Goal: Task Accomplishment & Management: Complete application form

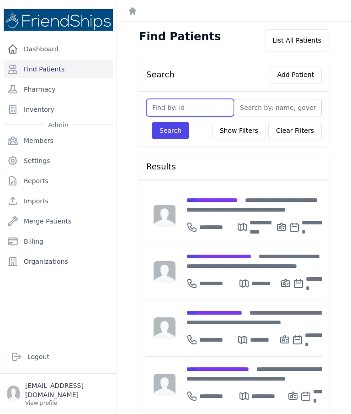
click at [182, 108] on input "text" at bounding box center [190, 107] width 88 height 17
type input "758"
click at [177, 133] on button "Search" at bounding box center [171, 130] width 38 height 17
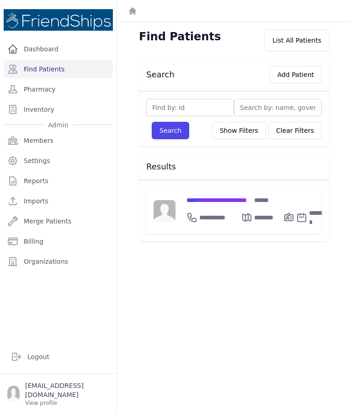
click at [220, 200] on span "**********" at bounding box center [217, 200] width 60 height 6
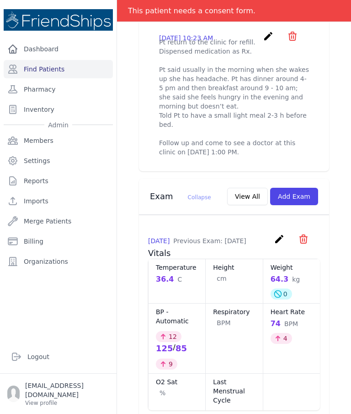
scroll to position [406, 0]
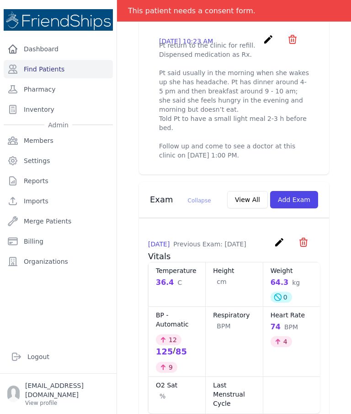
click at [298, 191] on button "Add Exam" at bounding box center [294, 199] width 48 height 17
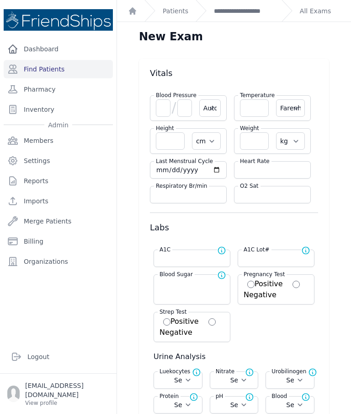
click at [154, 104] on div "Blood Pressure / Automatic Manual" at bounding box center [188, 108] width 77 height 26
click at [162, 112] on input "number" at bounding box center [163, 107] width 15 height 17
type input "136"
click at [189, 114] on input "number" at bounding box center [185, 107] width 15 height 17
select select "Automatic"
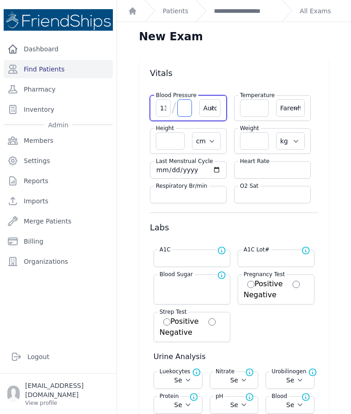
select select "F"
select select "cm"
select select "kg"
select select
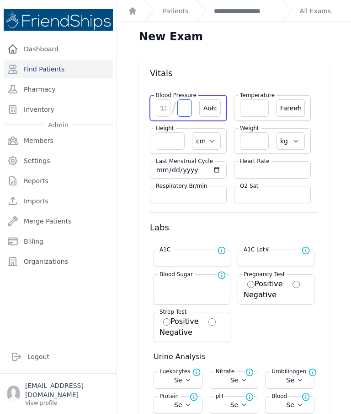
select select
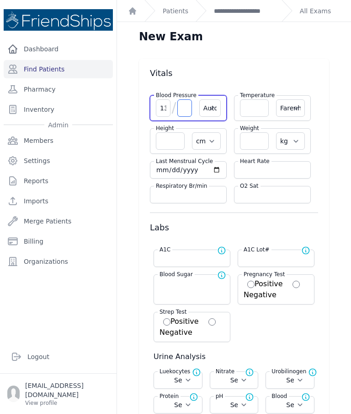
select select
type input "1"
type input "103"
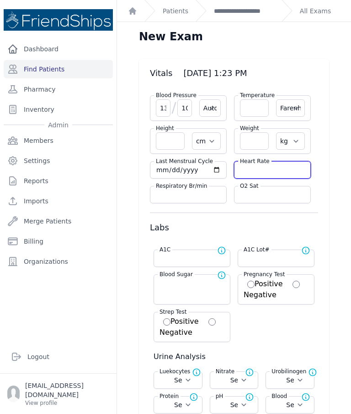
click at [270, 173] on input "number" at bounding box center [272, 169] width 65 height 9
select select "Automatic"
select select "F"
select select "cm"
select select "kg"
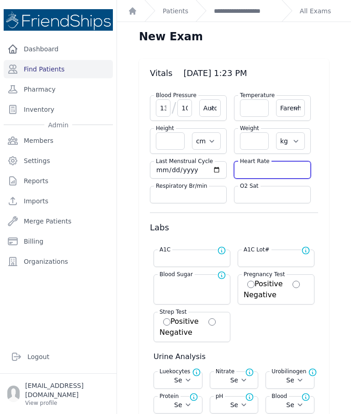
select select
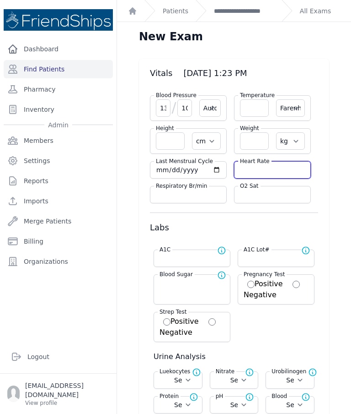
select select
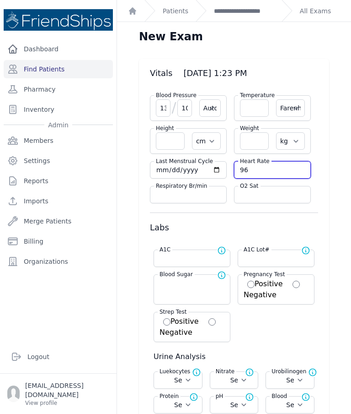
type input "96"
click at [254, 112] on input "number" at bounding box center [254, 107] width 29 height 17
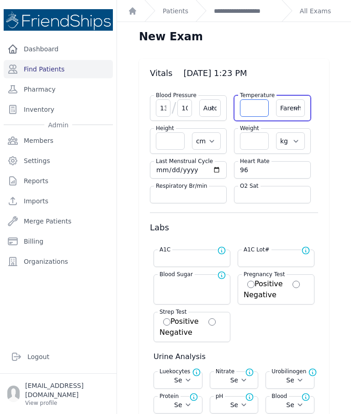
select select "Automatic"
select select "F"
select select "cm"
select select "kg"
select select
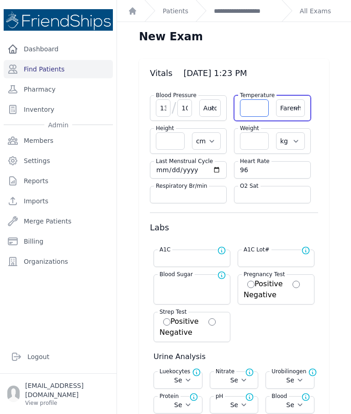
select select
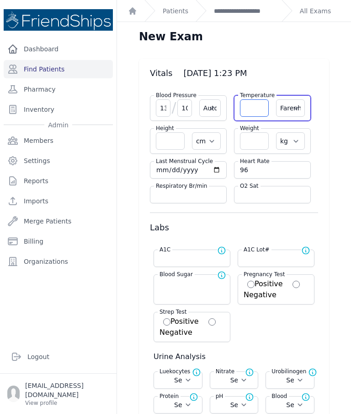
select select
type input "36"
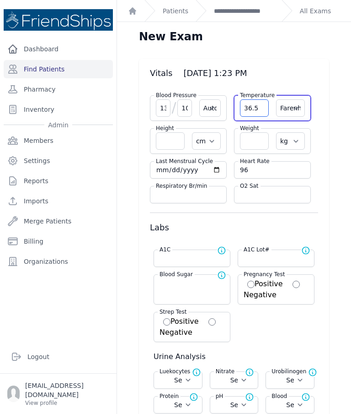
type input "36.5"
click at [296, 114] on select "Farenheit [PERSON_NAME]" at bounding box center [290, 107] width 29 height 17
select select "Automatic"
select select "cm"
select select "kg"
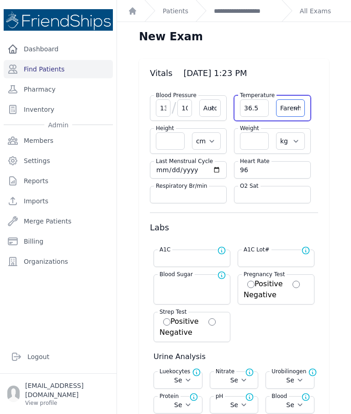
select select
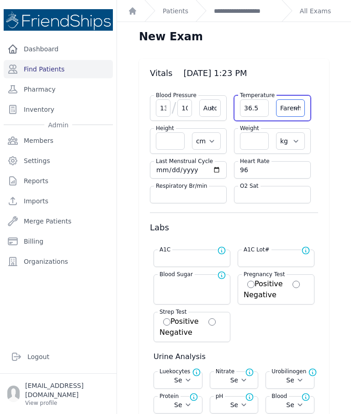
select select
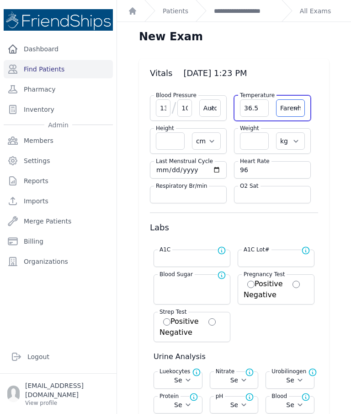
select select "C"
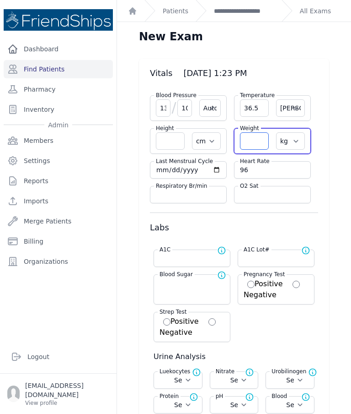
click at [255, 144] on input "number" at bounding box center [254, 140] width 29 height 17
select select "Automatic"
select select "C"
select select "cm"
select select "kg"
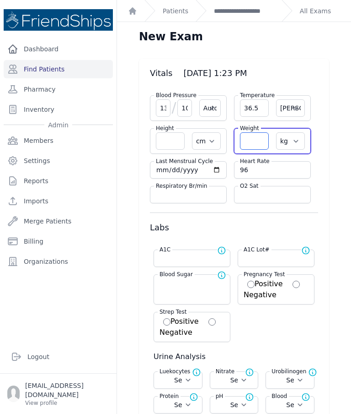
select select
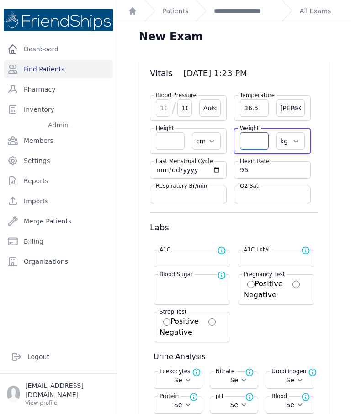
select select
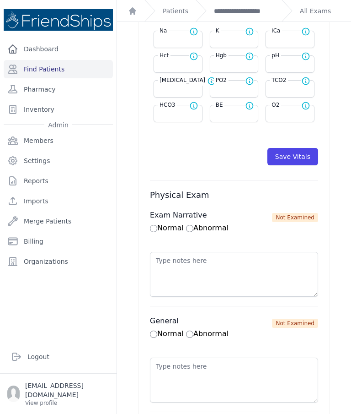
scroll to position [477, 0]
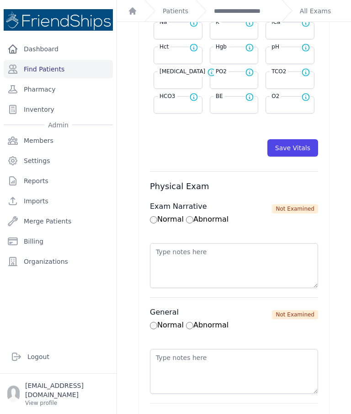
type input "63.7"
click at [291, 146] on button "Save Vitals" at bounding box center [293, 147] width 51 height 17
select select "Automatic"
select select "cm"
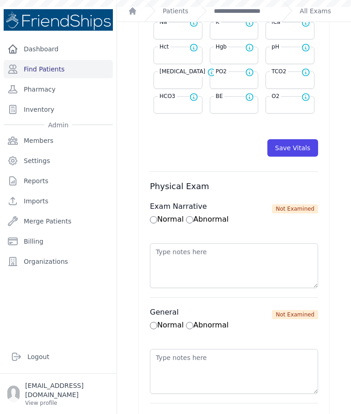
select select "kg"
select select
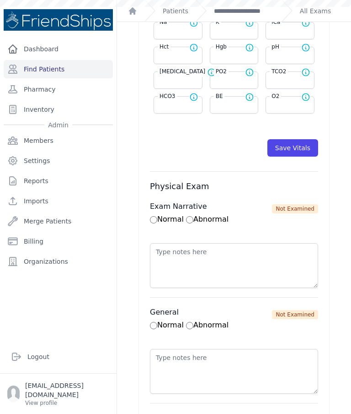
select select
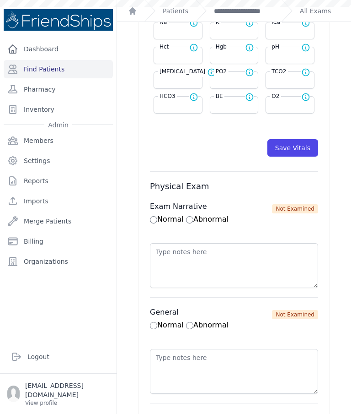
select select
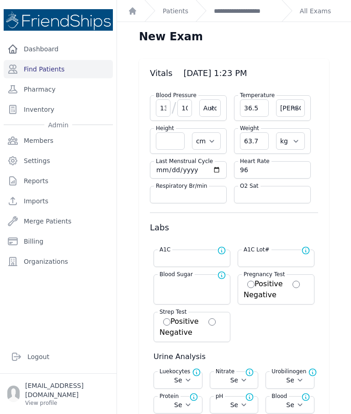
click at [269, 3] on div "**********" at bounding box center [235, 11] width 79 height 22
click at [249, 14] on link "**********" at bounding box center [244, 10] width 60 height 9
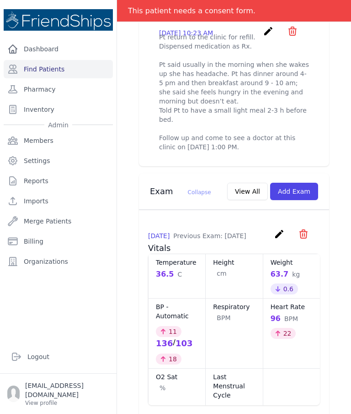
scroll to position [403, 0]
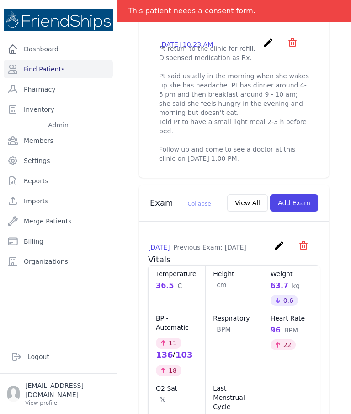
click at [253, 194] on button "View All" at bounding box center [247, 202] width 41 height 17
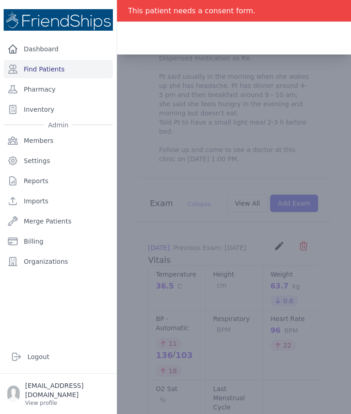
scroll to position [0, 0]
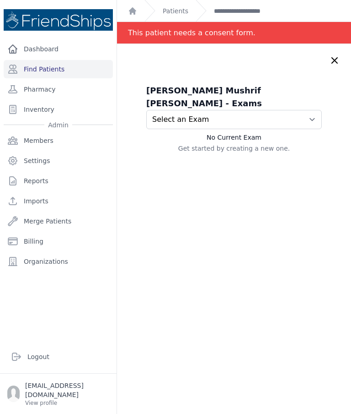
click at [253, 110] on select "Select an Exam 2025-Sep-09 1:23 PM 2025-Sep-02 10:27 AM 2025-Aug-28 11:48 AM" at bounding box center [234, 119] width 176 height 19
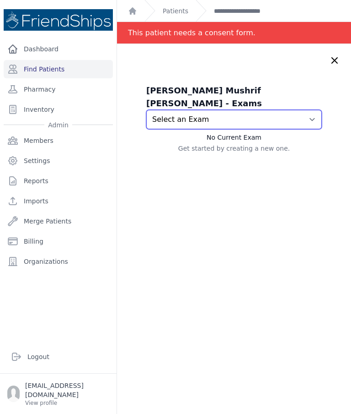
select select "975"
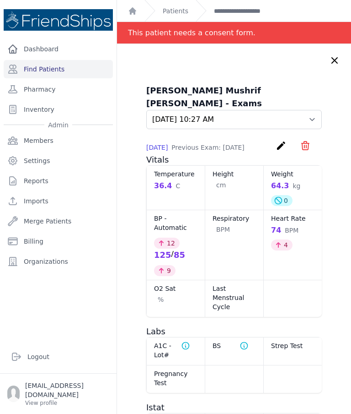
click at [241, 8] on link "**********" at bounding box center [244, 10] width 60 height 9
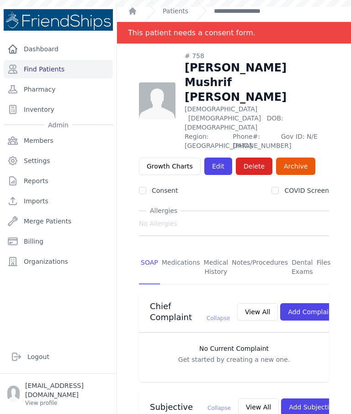
click at [72, 68] on link "Find Patients" at bounding box center [58, 69] width 109 height 18
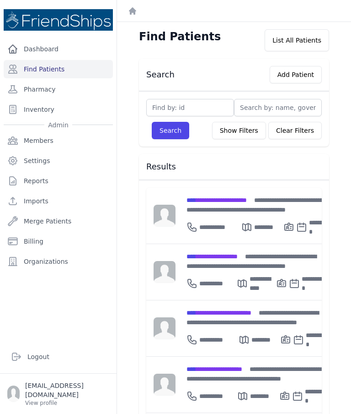
click at [292, 75] on button "Add Patient" at bounding box center [296, 74] width 52 height 17
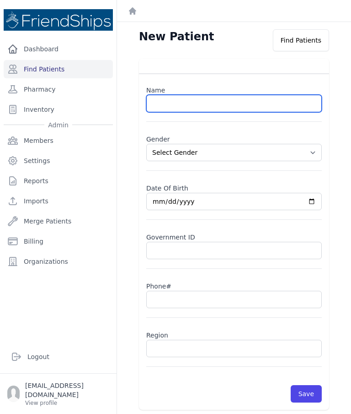
click at [178, 104] on input "text" at bounding box center [234, 103] width 176 height 17
paste input "[PERSON_NAME] [PERSON_NAME]"
click at [200, 104] on input "[PERSON_NAME] [PERSON_NAME]" at bounding box center [234, 103] width 176 height 17
click at [200, 100] on input "[PERSON_NAME] [PERSON_NAME]" at bounding box center [234, 103] width 176 height 17
click at [196, 99] on input "Yusra Mutlaq Al-Saeed" at bounding box center [234, 103] width 176 height 17
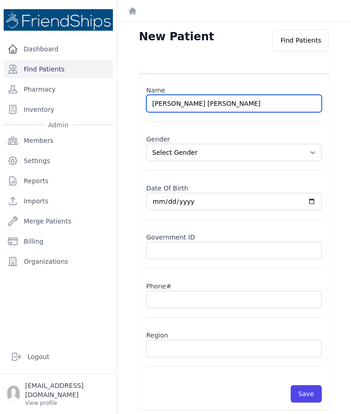
click at [202, 101] on input "Yusra Mutlaq Al-Saeed" at bounding box center [234, 103] width 176 height 17
click at [202, 98] on input "Yusra Mutlaq Al-Saeed" at bounding box center [234, 103] width 176 height 17
type input "Yusra Mutlaq Saeed"
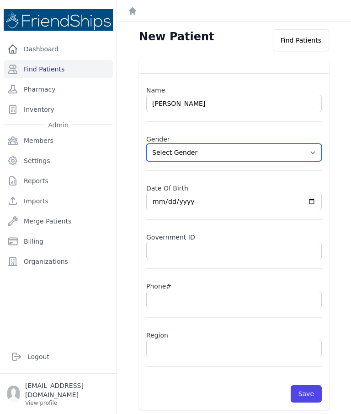
click at [317, 153] on select "Select Gender Male Female" at bounding box center [234, 152] width 176 height 17
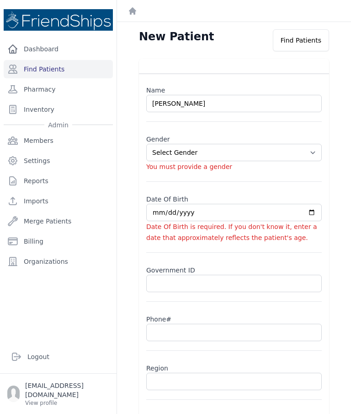
click at [184, 215] on input "date" at bounding box center [234, 212] width 176 height 17
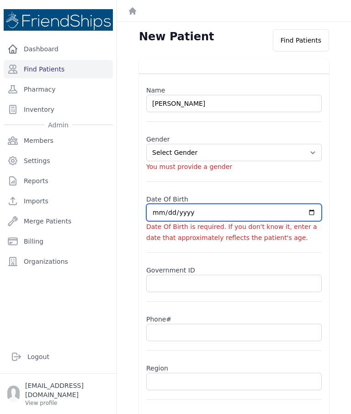
select select "female"
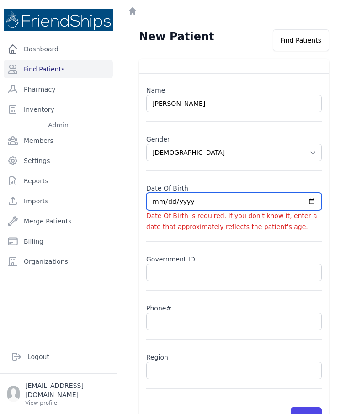
type input "2025-09-09"
select select "female"
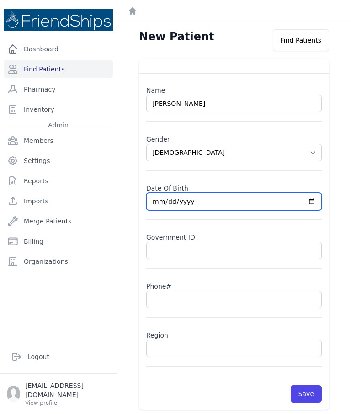
click at [238, 207] on input "2025-09-09" at bounding box center [234, 201] width 176 height 17
type input "1962-09-09"
select select "female"
type input "1962-02-09"
select select "female"
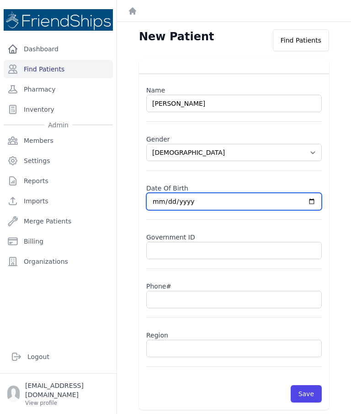
type input "1962-02-05"
select select "female"
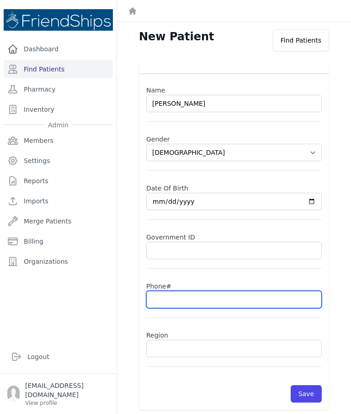
click at [180, 299] on input "text" at bounding box center [234, 299] width 176 height 17
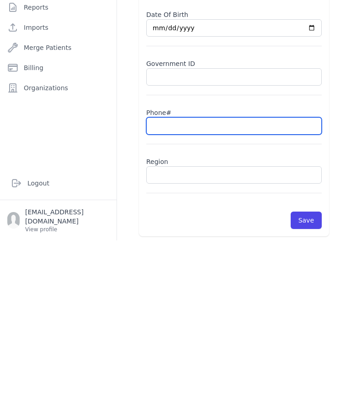
scroll to position [37, 0]
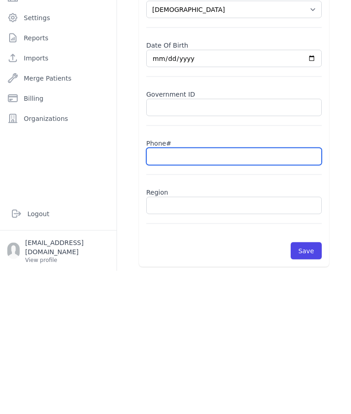
paste input "0991188319"
type input "0991188319"
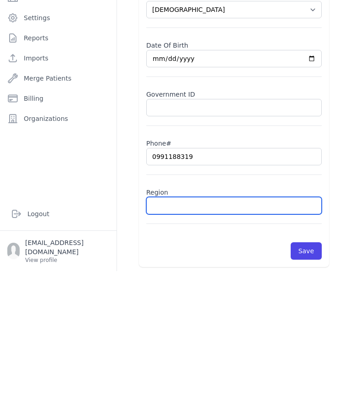
click at [191, 340] on input "text" at bounding box center [234, 348] width 176 height 17
select select "female"
type input "Ham"
select select "female"
type input "Hamadiya"
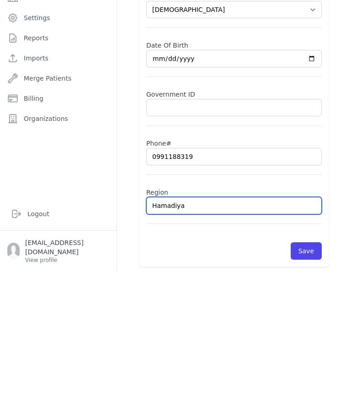
select select "female"
type input "Hamadiya"
click at [308, 385] on button "Save" at bounding box center [306, 393] width 31 height 17
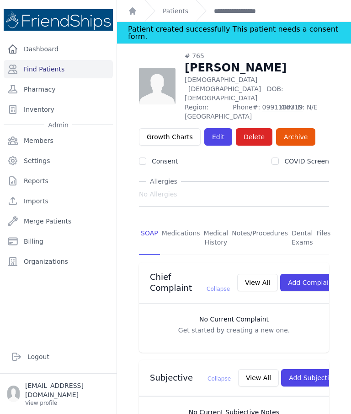
click at [213, 128] on link "Edit" at bounding box center [219, 136] width 28 height 17
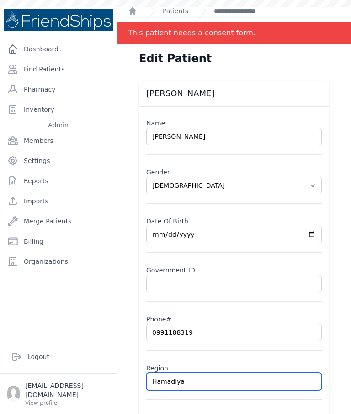
click at [203, 376] on input "Hamadiya" at bounding box center [234, 380] width 176 height 17
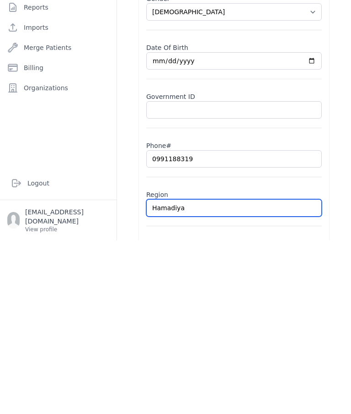
select select "female"
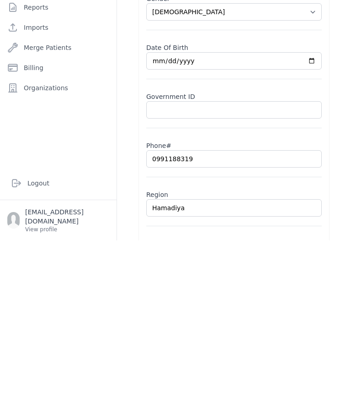
click at [212, 372] on input "Hamadiya" at bounding box center [234, 380] width 176 height 17
click at [206, 372] on input "Hamadiya" at bounding box center [234, 380] width 176 height 17
type input "Khan"
select select "female"
type input "Khan"
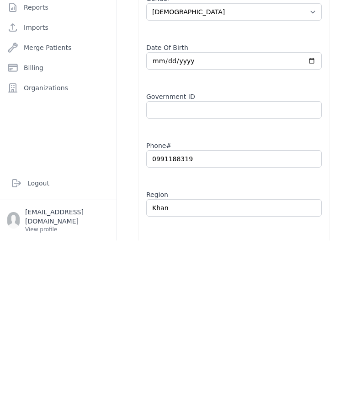
select select "female"
type input "Khan a"
select select "female"
type input "Khan ar"
select select "female"
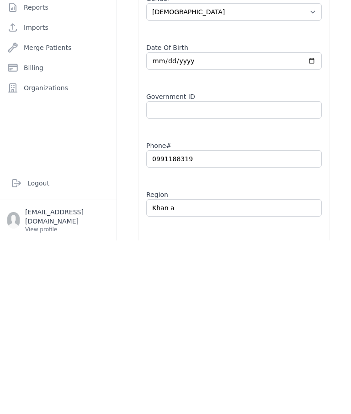
type input "Khan"
select select "female"
type input "Khan Ar"
select select "female"
type input "Khan Arna"
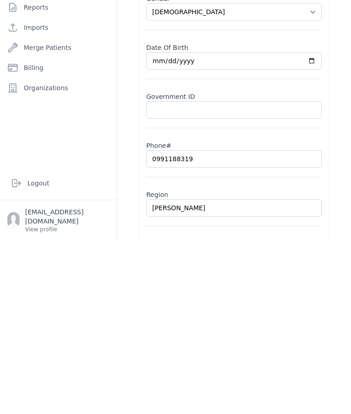
select select "female"
type input "[PERSON_NAME]"
select select "female"
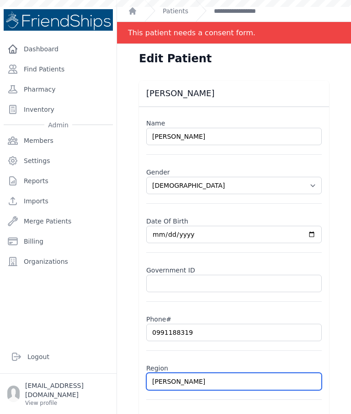
click at [210, 372] on input "[PERSON_NAME]" at bounding box center [234, 380] width 176 height 17
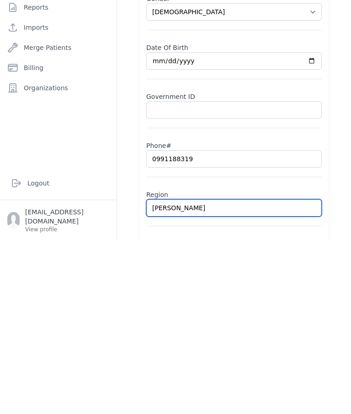
type input "[PERSON_NAME]"
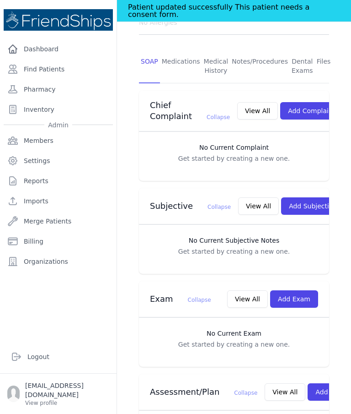
scroll to position [171, 0]
click at [293, 198] on button "Add Subjective" at bounding box center [313, 206] width 64 height 17
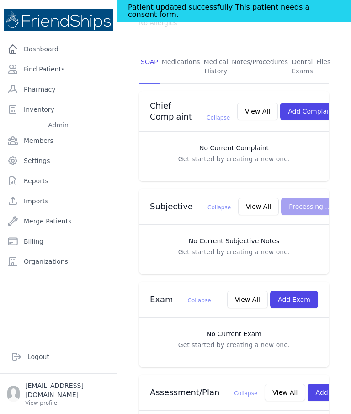
scroll to position [0, 0]
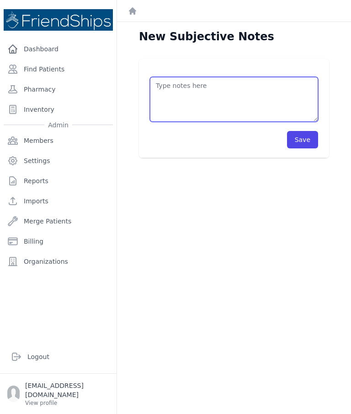
click at [237, 77] on textarea at bounding box center [234, 99] width 168 height 45
click at [159, 77] on textarea "Levramax" at bounding box center [234, 99] width 168 height 45
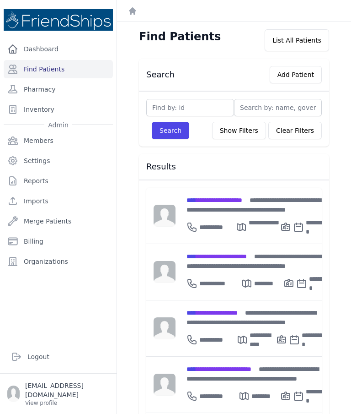
click at [239, 262] on div "**********" at bounding box center [259, 260] width 145 height 19
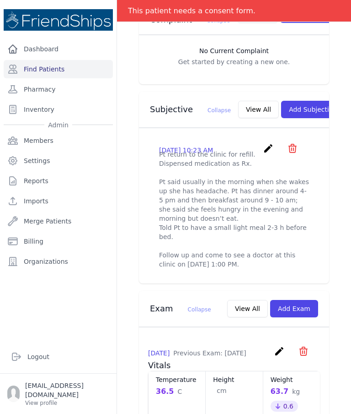
scroll to position [276, 0]
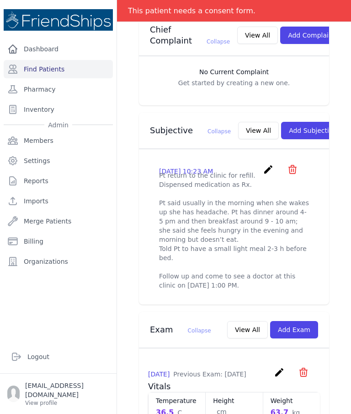
click at [282, 122] on button "Add Subjective" at bounding box center [313, 130] width 64 height 17
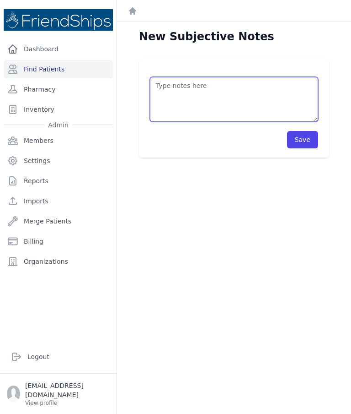
click at [224, 93] on textarea at bounding box center [234, 99] width 168 height 45
type textarea "Refill Paracetamol 1 - 2 tbs/ 4 times a day as needed."
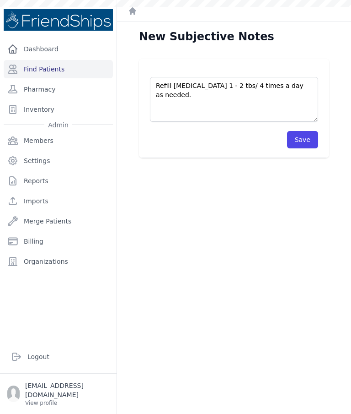
click at [311, 137] on button "Save" at bounding box center [302, 139] width 31 height 17
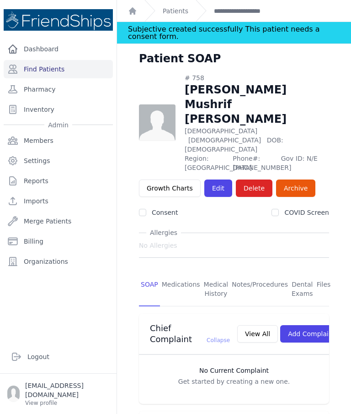
click at [50, 75] on link "Find Patients" at bounding box center [58, 69] width 109 height 18
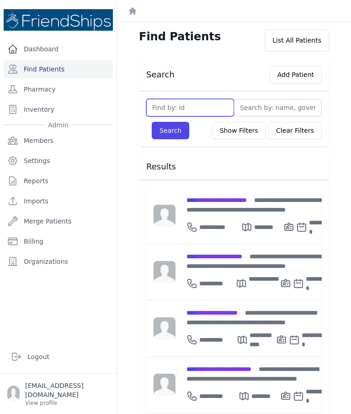
click at [196, 108] on input "text" at bounding box center [190, 107] width 88 height 17
type input "566"
click at [169, 129] on button "Search" at bounding box center [171, 130] width 38 height 17
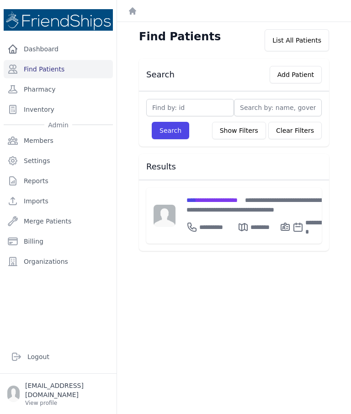
click at [212, 201] on span "**********" at bounding box center [212, 200] width 51 height 6
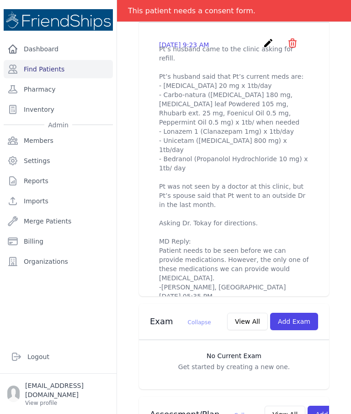
scroll to position [388, 0]
click at [300, 313] on button "Add Exam" at bounding box center [294, 321] width 48 height 17
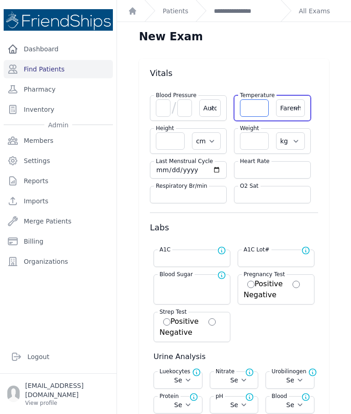
click at [254, 112] on input "number" at bounding box center [254, 107] width 29 height 17
type input "36.5"
click at [292, 106] on select "Farenheit [PERSON_NAME]" at bounding box center [290, 107] width 29 height 17
select select "C"
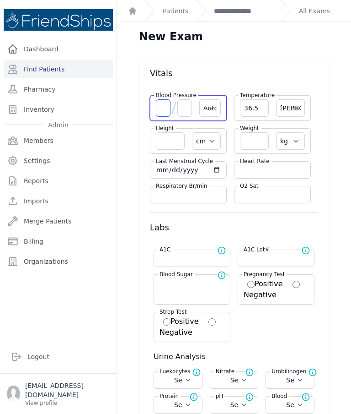
click at [167, 107] on input "number" at bounding box center [163, 107] width 15 height 17
select select "Automatic"
select select "cm"
select select "kg"
select select
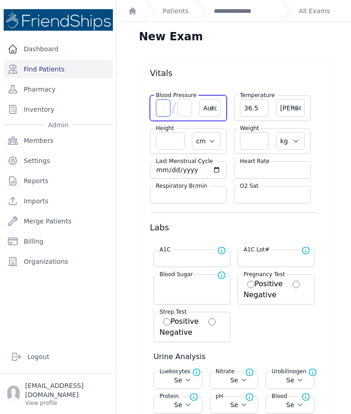
select select
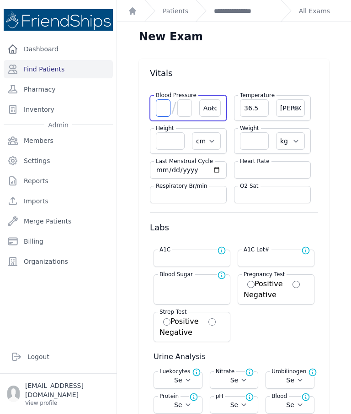
select select
select select "C"
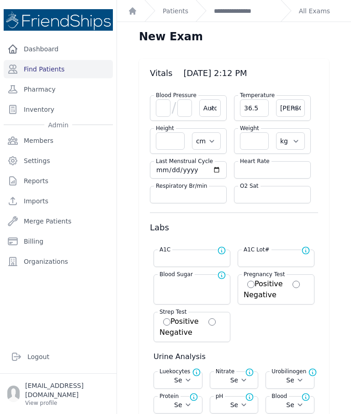
select select "Automatic"
select select "C"
select select "cm"
select select "kg"
select select
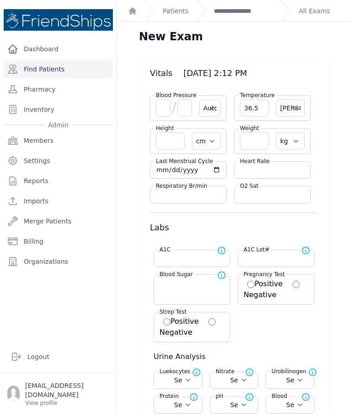
select select
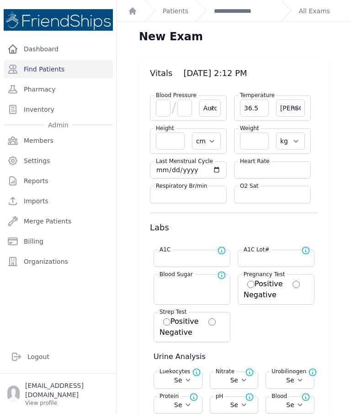
select select
type input "95"
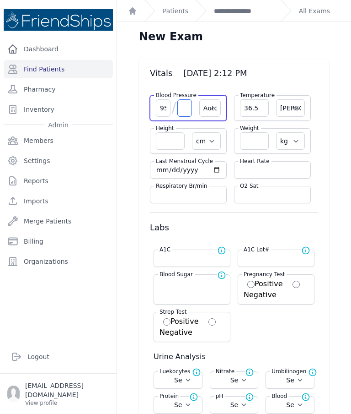
click at [178, 112] on input "number" at bounding box center [185, 107] width 15 height 17
type input "65"
select select "Automatic"
select select "C"
select select "cm"
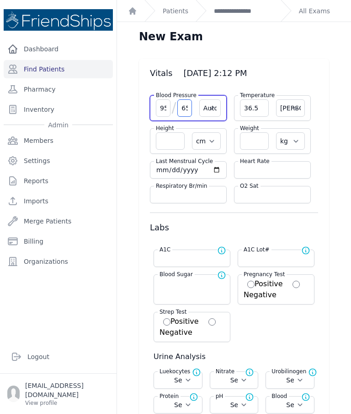
select select "kg"
select select
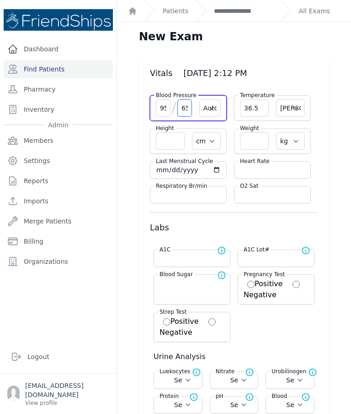
select select
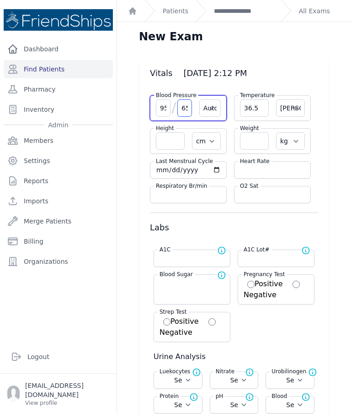
select select
type input "65"
click at [274, 163] on div "Heart Rate" at bounding box center [272, 169] width 77 height 17
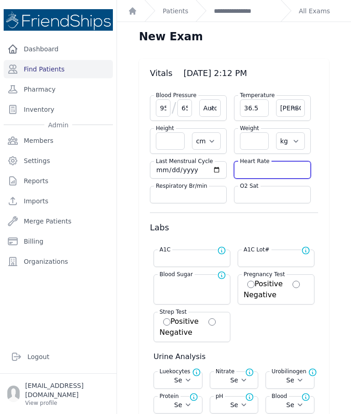
click at [271, 173] on input "number" at bounding box center [272, 169] width 65 height 9
select select "Automatic"
select select "C"
select select "cm"
select select "kg"
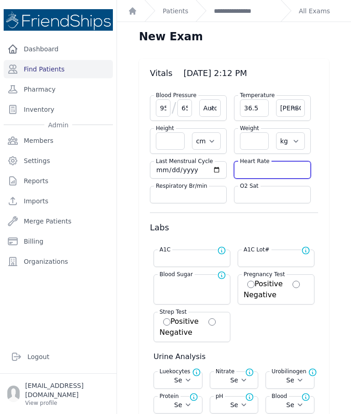
select select
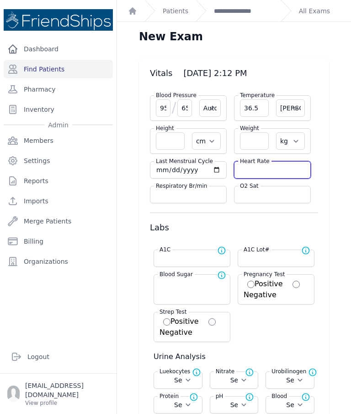
select select
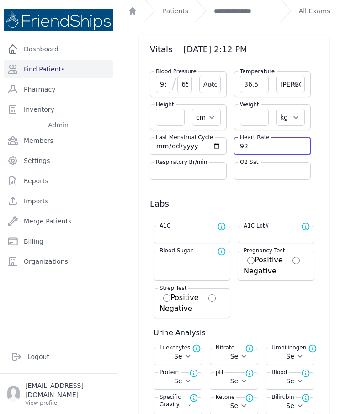
scroll to position [22, 0]
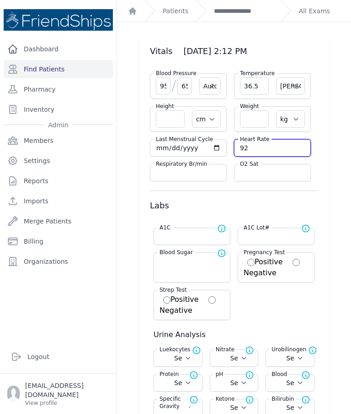
type input "92"
click at [256, 121] on input "number" at bounding box center [254, 118] width 29 height 17
select select "Automatic"
select select "C"
select select "cm"
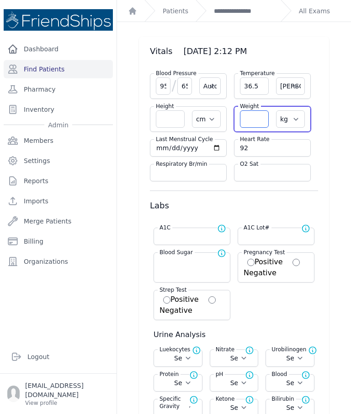
select select "kg"
select select
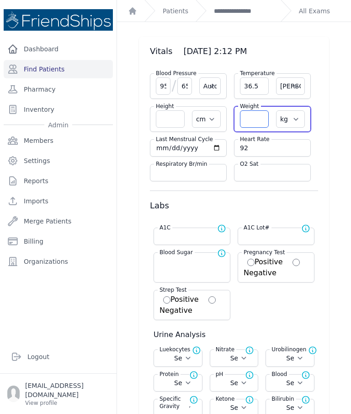
select select
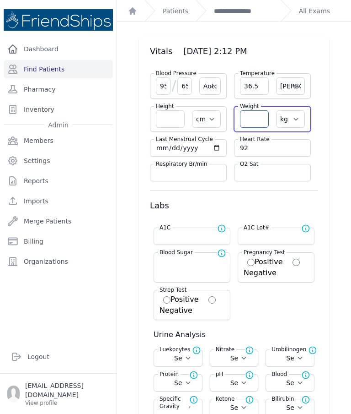
select select
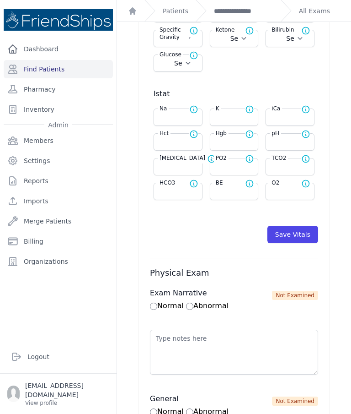
scroll to position [435, 0]
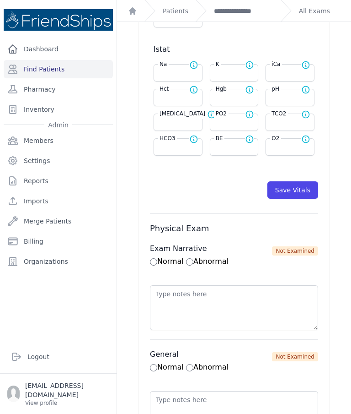
type input "56.6"
click at [300, 196] on button "Save Vitals" at bounding box center [293, 189] width 51 height 17
select select "Automatic"
select select "cm"
select select "kg"
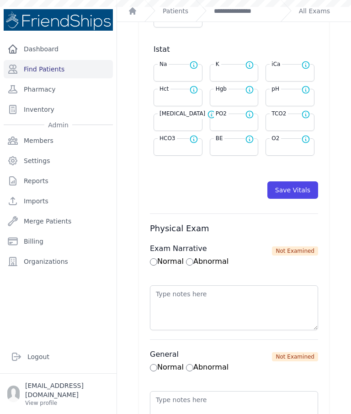
select select
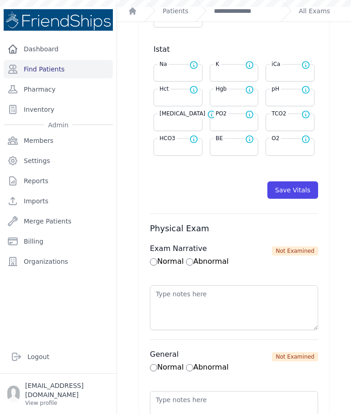
select select
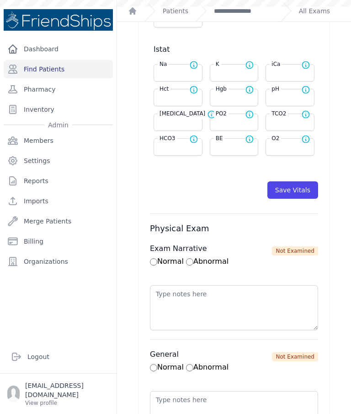
scroll to position [0, 0]
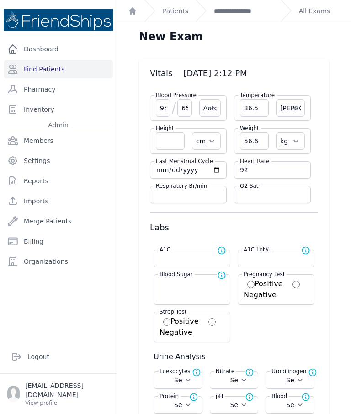
click at [234, 15] on link "**********" at bounding box center [243, 10] width 59 height 9
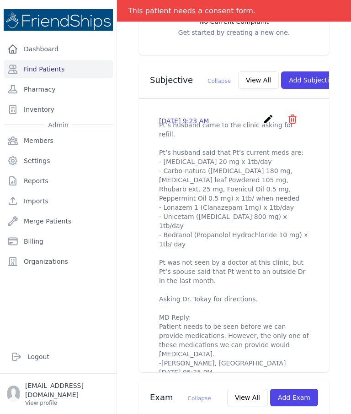
scroll to position [312, 0]
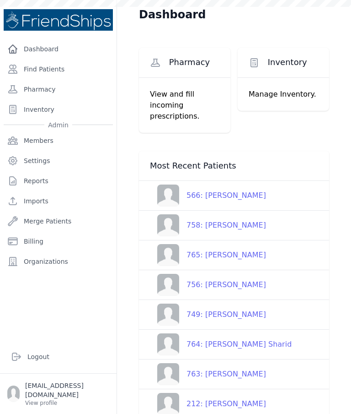
click at [75, 71] on link "Find Patients" at bounding box center [58, 69] width 109 height 18
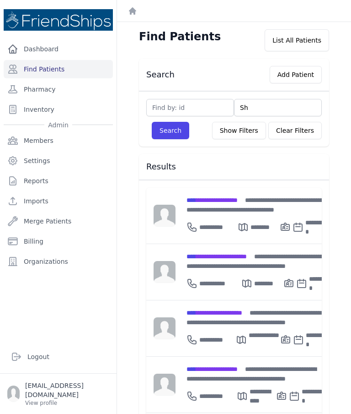
type input "Sht"
click at [269, 107] on input "Sht" at bounding box center [278, 107] width 88 height 17
click at [273, 107] on input "Sht" at bounding box center [278, 107] width 88 height 17
click at [269, 106] on input "Sht" at bounding box center [278, 107] width 88 height 17
click at [271, 103] on input "Sht" at bounding box center [278, 107] width 88 height 17
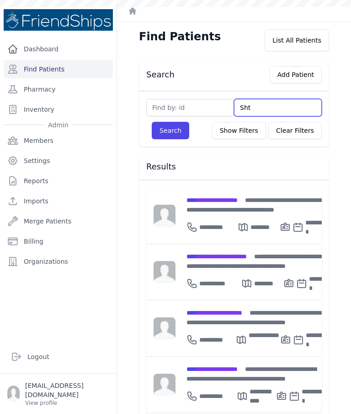
click at [270, 107] on input "Sht" at bounding box center [278, 107] width 88 height 17
click at [178, 132] on button "Search" at bounding box center [171, 130] width 38 height 17
type input "Shtiwi"
click at [291, 104] on input "Shtiwi" at bounding box center [278, 107] width 88 height 17
click at [163, 133] on button "Search" at bounding box center [171, 130] width 38 height 17
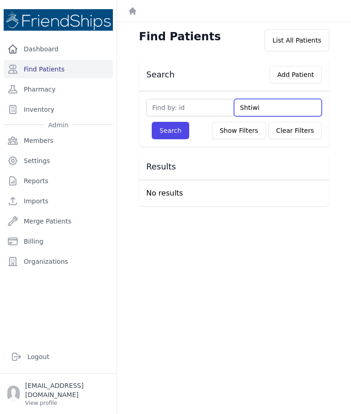
click at [278, 108] on input "Shtiwi" at bounding box center [278, 107] width 88 height 17
type input "S"
click at [271, 107] on input "text" at bounding box center [278, 107] width 88 height 17
click at [262, 103] on input "text" at bounding box center [278, 107] width 88 height 17
click at [168, 135] on button "Search" at bounding box center [171, 130] width 38 height 17
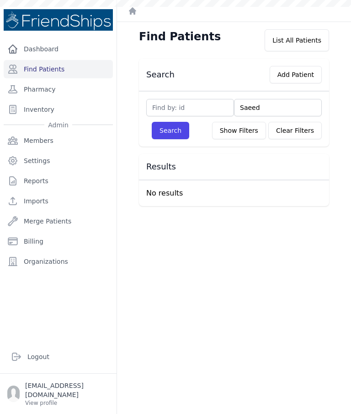
type input "Saeed"
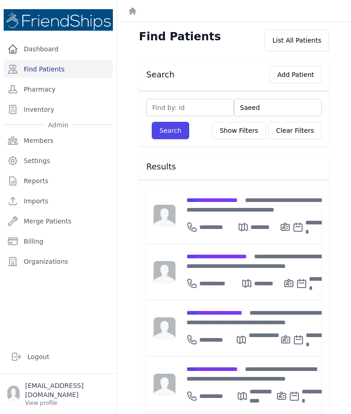
click at [175, 136] on button "Search" at bounding box center [171, 130] width 38 height 17
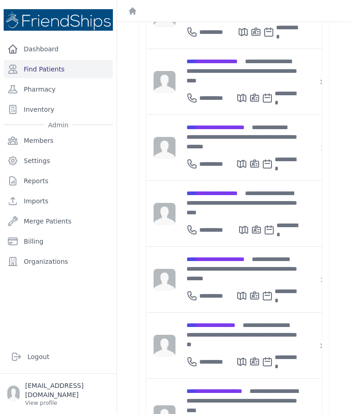
scroll to position [748, 0]
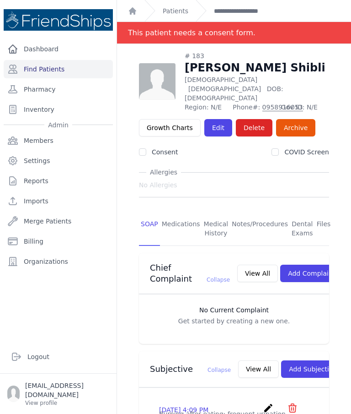
click at [76, 65] on link "Find Patients" at bounding box center [58, 69] width 109 height 18
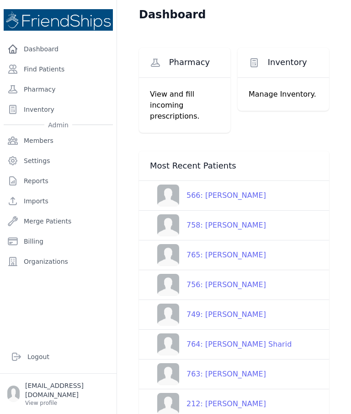
click at [46, 72] on link "Find Patients" at bounding box center [58, 69] width 109 height 18
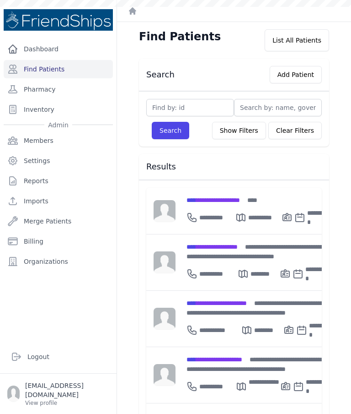
type input "1"
type input "183"
click at [177, 138] on button "Search" at bounding box center [171, 130] width 38 height 17
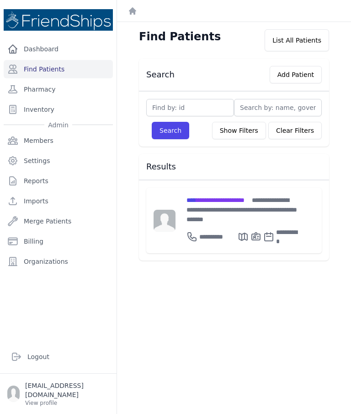
click at [220, 201] on span "**********" at bounding box center [216, 200] width 58 height 6
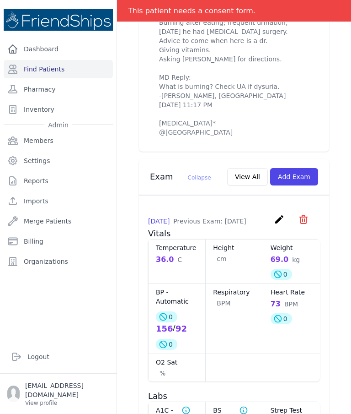
scroll to position [390, 0]
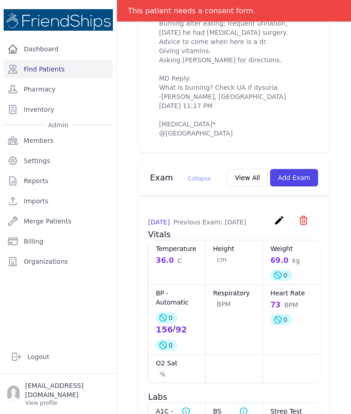
click at [290, 186] on button "Add Exam" at bounding box center [294, 177] width 48 height 17
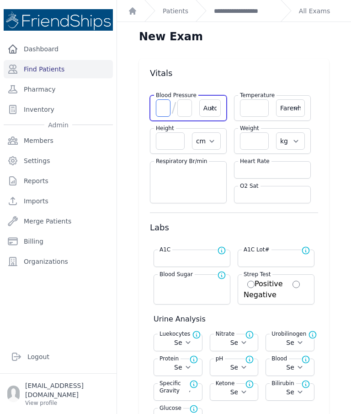
click at [165, 114] on input "number" at bounding box center [163, 107] width 15 height 17
type input "175"
click at [190, 113] on input "number" at bounding box center [185, 107] width 15 height 17
type input "1"
select select "Automatic"
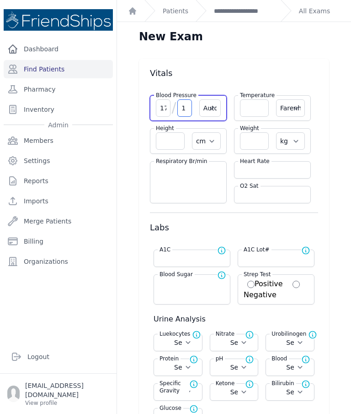
select select "F"
select select "cm"
select select "kg"
select select
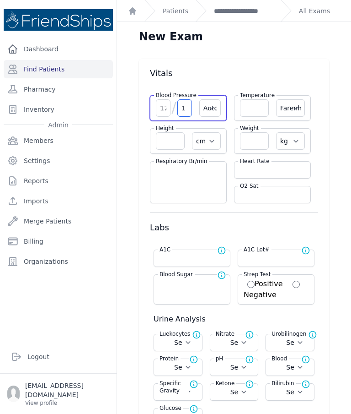
select select
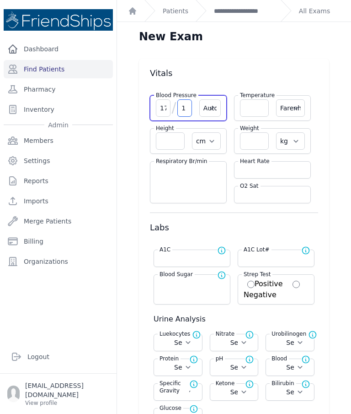
select select
type input "104"
click at [252, 169] on input "number" at bounding box center [272, 169] width 65 height 9
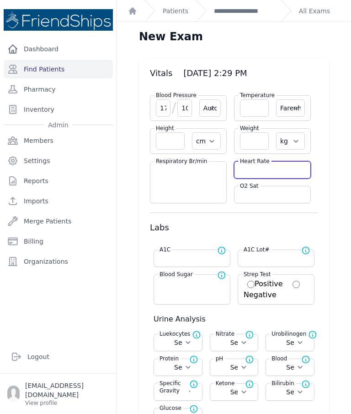
select select "Automatic"
select select "F"
select select "cm"
select select "kg"
select select
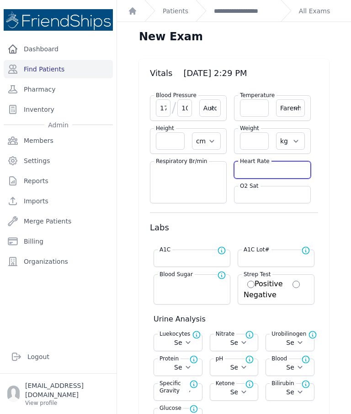
select select
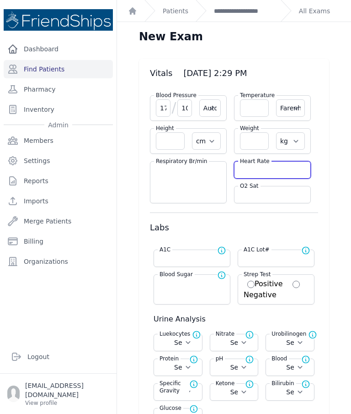
select select
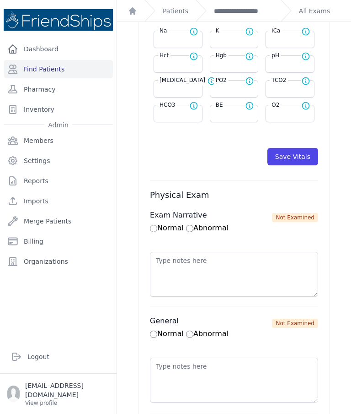
scroll to position [430, 0]
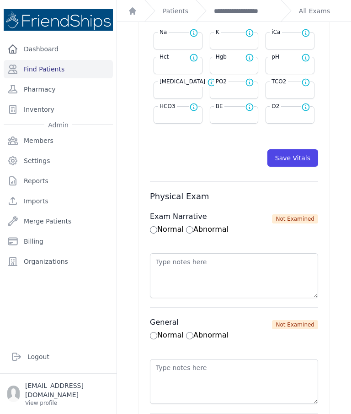
type input "62"
click at [299, 156] on button "Save Vitals" at bounding box center [293, 157] width 51 height 17
select select "Automatic"
select select "F"
select select "cm"
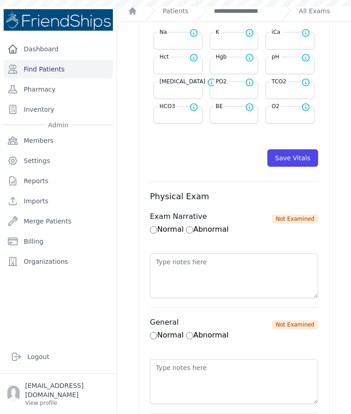
select select "kg"
select select
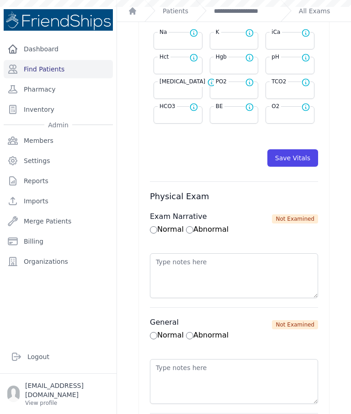
select select
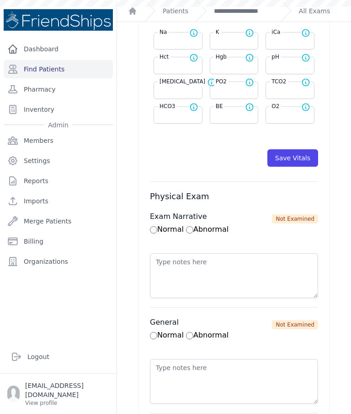
select select
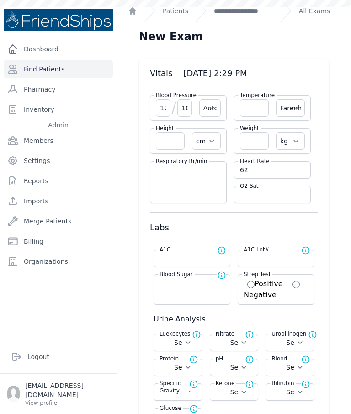
scroll to position [0, 0]
click at [254, 12] on link "**********" at bounding box center [243, 10] width 59 height 9
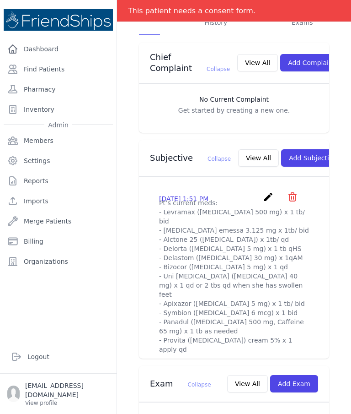
scroll to position [229, 0]
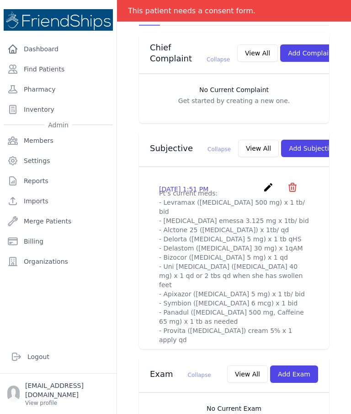
click at [264, 190] on link "create" at bounding box center [269, 190] width 13 height 9
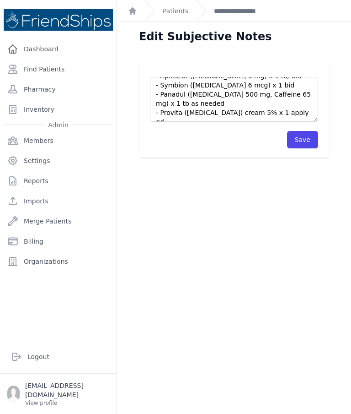
scroll to position [101, 0]
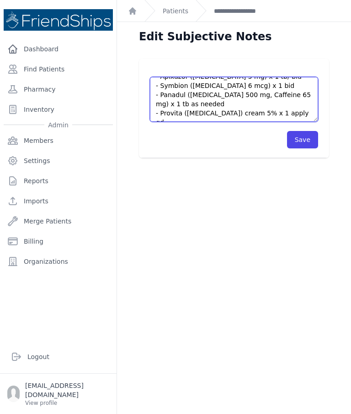
click at [309, 111] on textarea "Pt’s current meds: - Levramax ([MEDICAL_DATA] 500 mg) x 1 tb/ bid - [MEDICAL_DA…" at bounding box center [234, 99] width 168 height 45
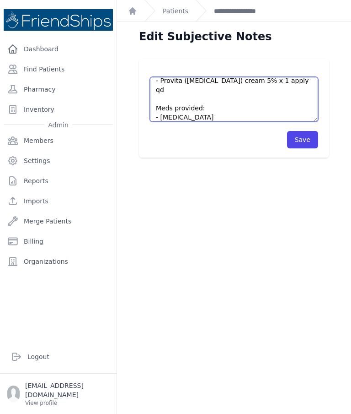
scroll to position [142, 0]
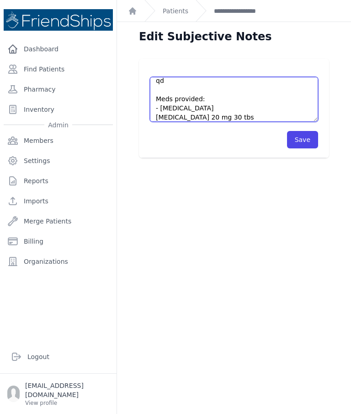
click at [160, 108] on textarea "Pt’s current meds: - Levramax ([MEDICAL_DATA] 500 mg) x 1 tb/ bid - [MEDICAL_DA…" at bounding box center [234, 99] width 168 height 45
click at [205, 119] on textarea "Pt’s current meds: - Levramax ([MEDICAL_DATA] 500 mg) x 1 tb/ bid - [MEDICAL_DA…" at bounding box center [234, 99] width 168 height 45
click at [160, 120] on textarea "Pt’s current meds: - Levramax ([MEDICAL_DATA] 500 mg) x 1 tb/ bid - [MEDICAL_DA…" at bounding box center [234, 99] width 168 height 45
click at [273, 117] on textarea "Pt’s current meds: - Levramax ([MEDICAL_DATA] 500 mg) x 1 tb/ bid - [MEDICAL_DA…" at bounding box center [234, 99] width 168 height 45
click at [249, 108] on textarea "Pt’s current meds: - Levramax ([MEDICAL_DATA] 500 mg) x 1 tb/ bid - [MEDICAL_DA…" at bounding box center [234, 99] width 168 height 45
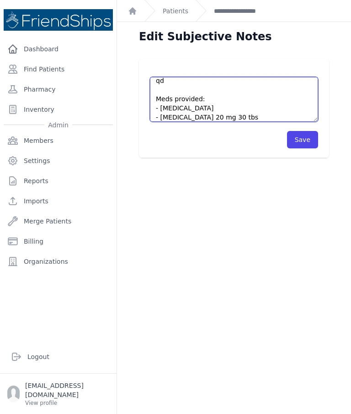
click at [219, 106] on textarea "Pt’s current meds: - Levramax ([MEDICAL_DATA] 500 mg) x 1 tb/ bid - [MEDICAL_DA…" at bounding box center [234, 99] width 168 height 45
click at [263, 120] on textarea "Pt’s current meds: - Levramax ([MEDICAL_DATA] 500 mg) x 1 tb/ bid - [MEDICAL_DA…" at bounding box center [234, 99] width 168 height 45
click at [220, 93] on textarea "Pt’s current meds: - Levramax ([MEDICAL_DATA] 500 mg) x 1 tb/ bid - [MEDICAL_DA…" at bounding box center [234, 99] width 168 height 45
click at [198, 100] on textarea "Pt’s current meds: - Levramax ([MEDICAL_DATA] 500 mg) x 1 tb/ bid - [MEDICAL_DA…" at bounding box center [234, 99] width 168 height 45
type textarea "Pt’s current meds: - Levramax ([MEDICAL_DATA] 500 mg) x 1 tb/ bid - [MEDICAL_DA…"
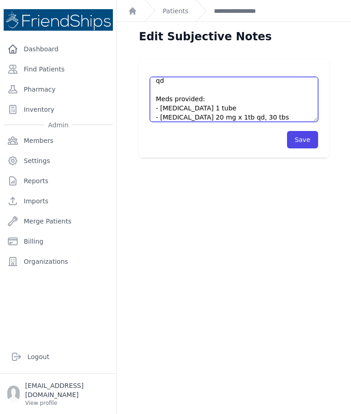
click at [308, 140] on button "Save" at bounding box center [302, 139] width 31 height 17
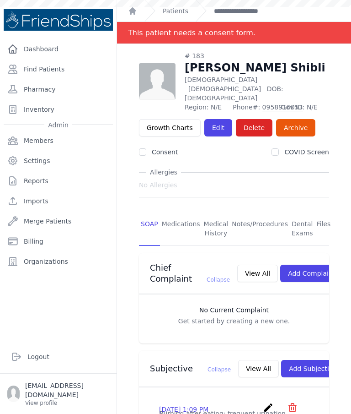
scroll to position [-8, 0]
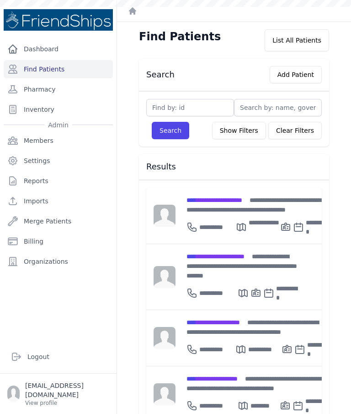
click at [306, 72] on button "Add Patient" at bounding box center [296, 74] width 52 height 17
click at [303, 73] on button "Add Patient" at bounding box center [296, 74] width 52 height 17
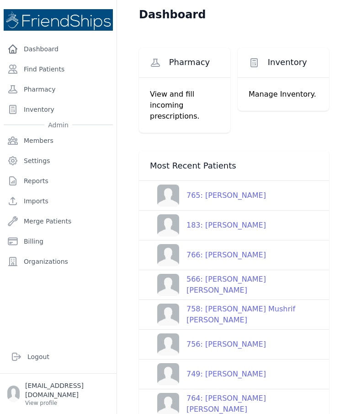
click at [53, 74] on link "Find Patients" at bounding box center [58, 69] width 109 height 18
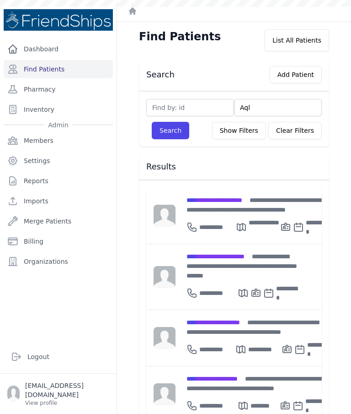
type input "Aqla"
click at [165, 128] on button "Search" at bounding box center [171, 130] width 38 height 17
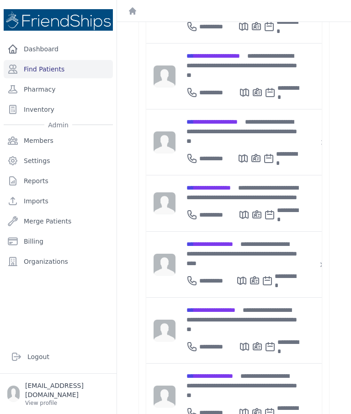
scroll to position [1640, 0]
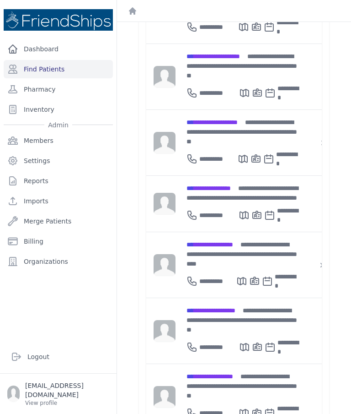
click at [55, 71] on link "Find Patients" at bounding box center [58, 69] width 109 height 18
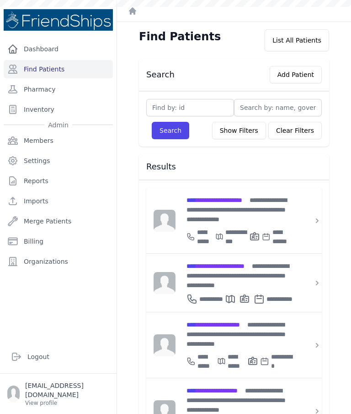
click at [296, 69] on button "Add Patient" at bounding box center [296, 74] width 52 height 17
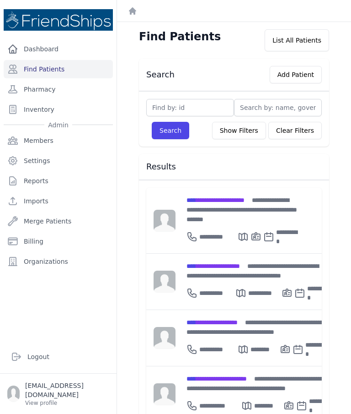
click at [302, 72] on button "Add Patient" at bounding box center [296, 74] width 52 height 17
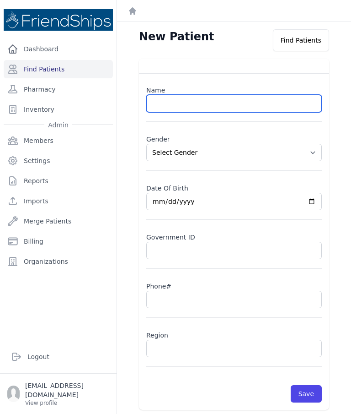
click at [221, 103] on input "text" at bounding box center [234, 103] width 176 height 17
paste input "[PERSON_NAME]"
click at [225, 103] on input "[PERSON_NAME]" at bounding box center [234, 103] width 176 height 17
type input "[PERSON_NAME]"
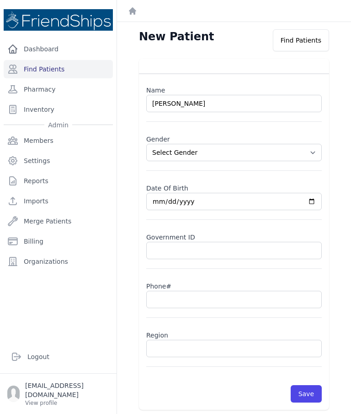
click at [318, 154] on select "Select Gender [DEMOGRAPHIC_DATA] [DEMOGRAPHIC_DATA]" at bounding box center [234, 152] width 176 height 17
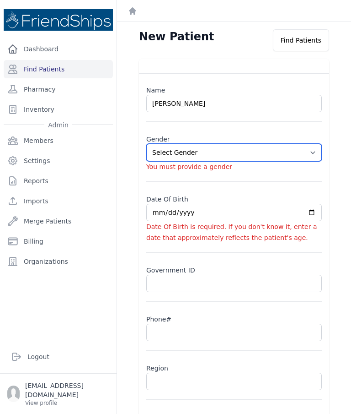
select select "[DEMOGRAPHIC_DATA]"
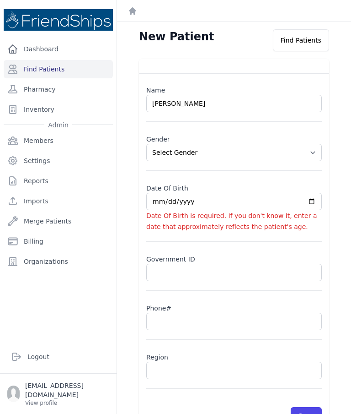
click at [199, 216] on span "Date Of Birth is required. If you don't know it, enter a date that approximatel…" at bounding box center [231, 221] width 171 height 18
click at [216, 199] on input "date" at bounding box center [234, 201] width 176 height 17
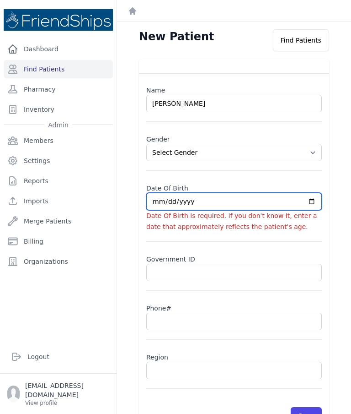
type input "[DATE]"
select select "[DEMOGRAPHIC_DATA]"
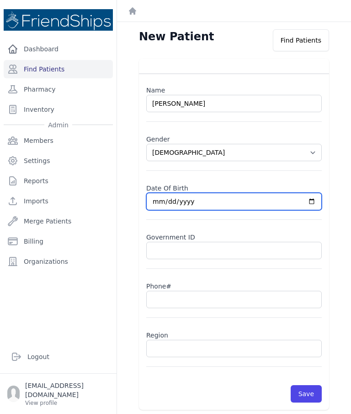
type input "[DATE]"
select select "[DEMOGRAPHIC_DATA]"
type input "[DATE]"
select select "[DEMOGRAPHIC_DATA]"
type input "[DATE]"
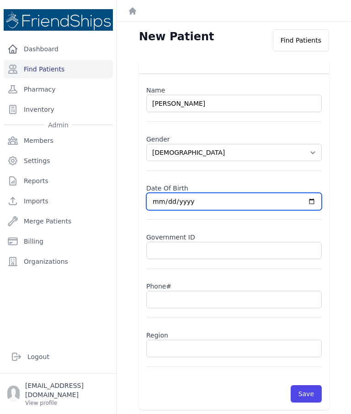
select select "[DEMOGRAPHIC_DATA]"
type input "[DATE]"
select select "[DEMOGRAPHIC_DATA]"
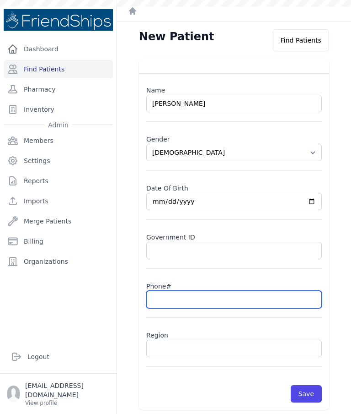
click at [199, 301] on input "text" at bounding box center [234, 299] width 176 height 17
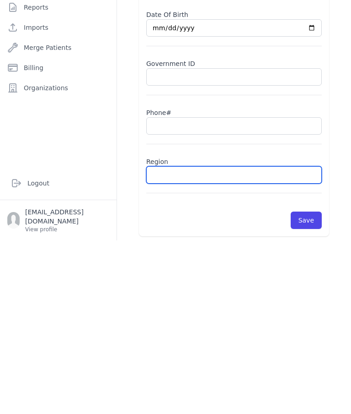
click at [231, 340] on input "text" at bounding box center [234, 348] width 176 height 17
type input "Hamadiya"
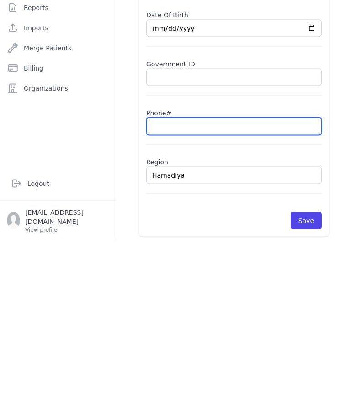
click at [180, 291] on input "text" at bounding box center [234, 299] width 176 height 17
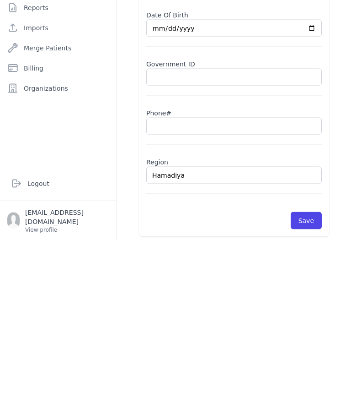
scroll to position [37, 0]
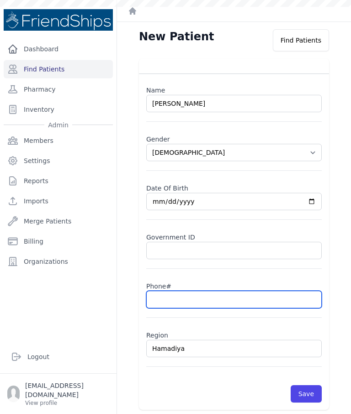
click at [185, 291] on input "text" at bounding box center [234, 299] width 176 height 17
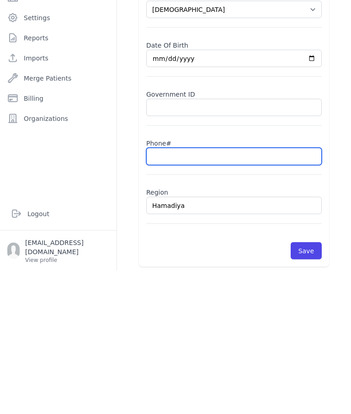
paste input "0992933134"
type input "0992933134"
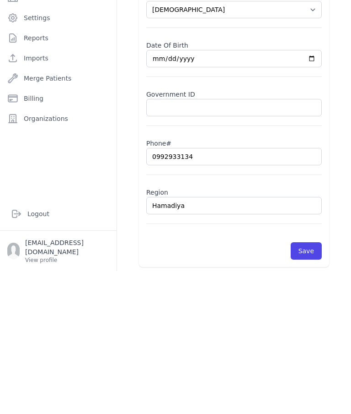
click at [316, 385] on button "Save" at bounding box center [306, 393] width 31 height 17
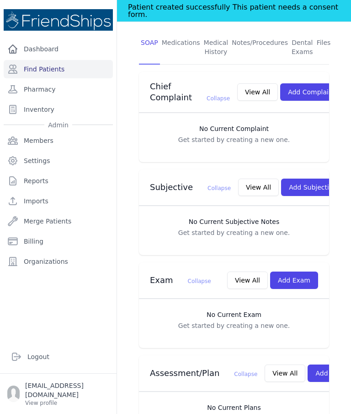
scroll to position [190, 0]
click at [303, 272] on button "Add Exam" at bounding box center [294, 280] width 48 height 17
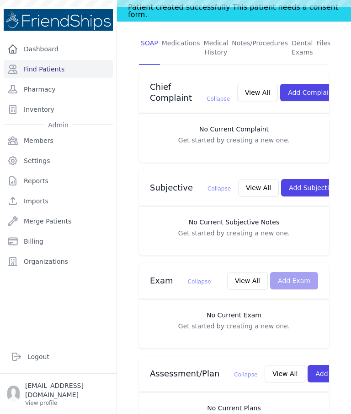
scroll to position [0, 0]
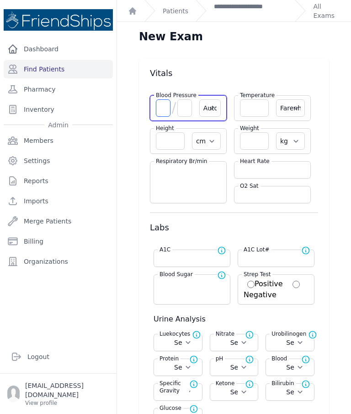
click at [161, 99] on input "number" at bounding box center [163, 107] width 15 height 17
type input "133"
click at [181, 99] on input "number" at bounding box center [185, 107] width 15 height 17
select select "Automatic"
select select "F"
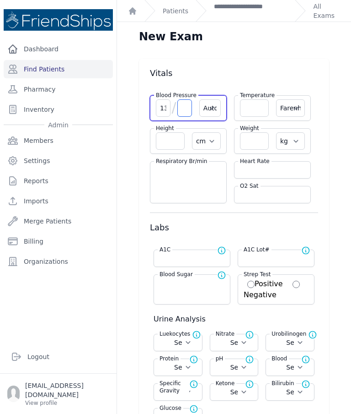
select select "cm"
select select "kg"
select select
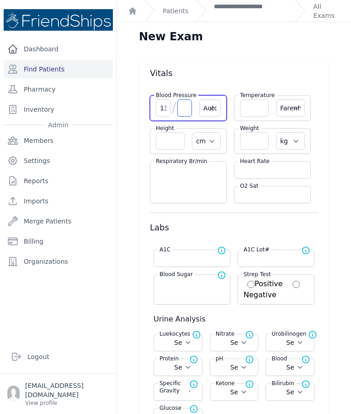
select select
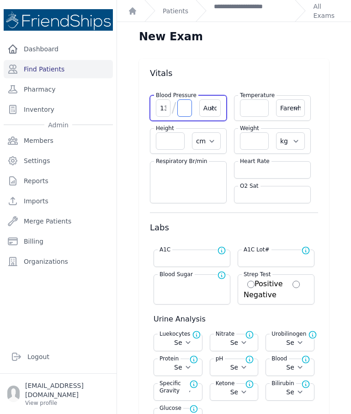
select select
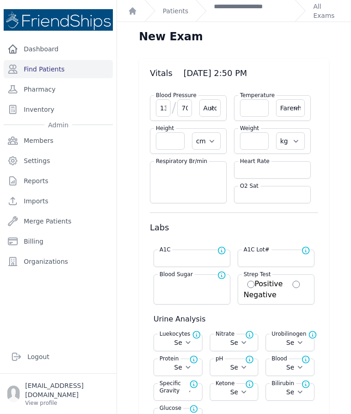
type input "70"
click at [269, 190] on input "number" at bounding box center [272, 194] width 65 height 9
click at [265, 165] on input "number" at bounding box center [272, 169] width 65 height 9
select select "Automatic"
select select "F"
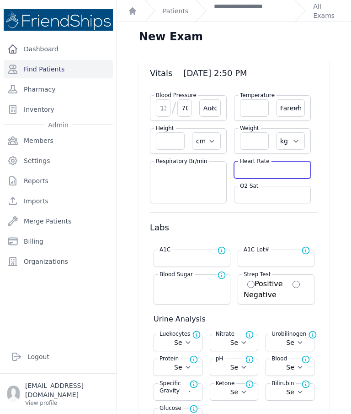
select select "cm"
select select "kg"
select select
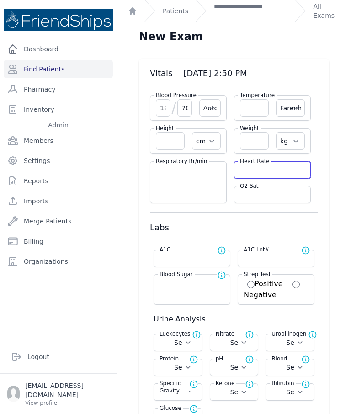
select select
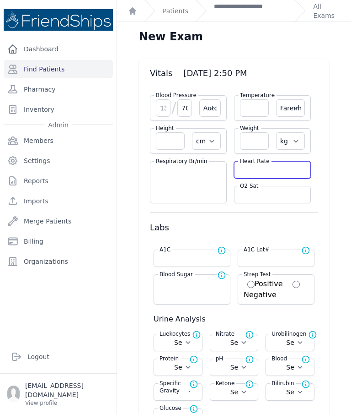
select select
type input "78"
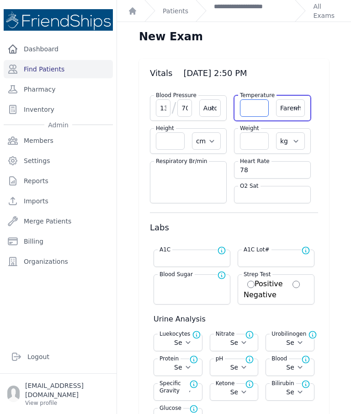
click at [263, 99] on input "number" at bounding box center [254, 107] width 29 height 17
select select "Automatic"
select select "F"
select select "cm"
select select "kg"
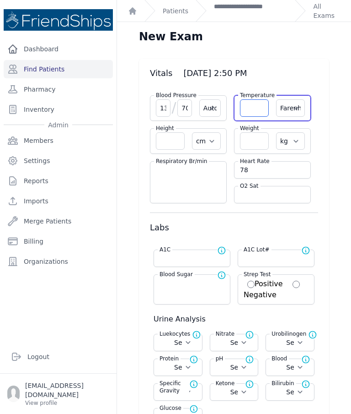
select select
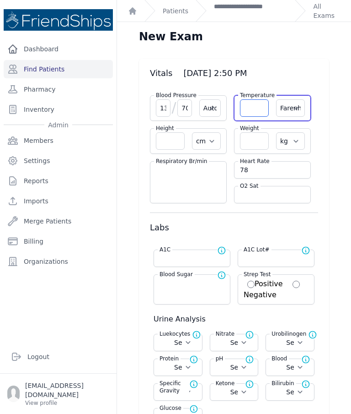
select select
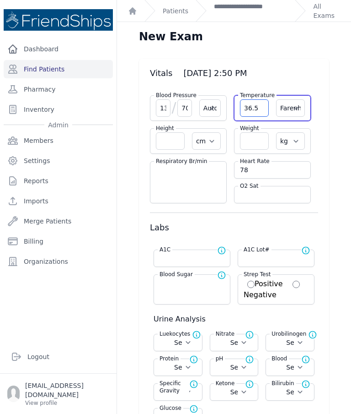
type input "36.5"
click at [296, 99] on select "Farenheit [PERSON_NAME]" at bounding box center [290, 107] width 29 height 17
select select "C"
select select "Automatic"
select select "cm"
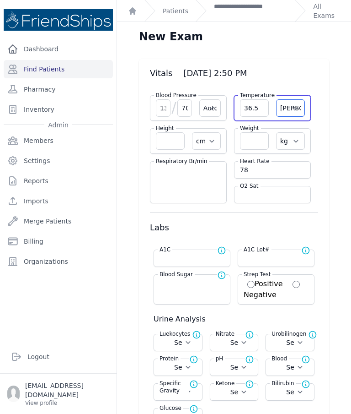
select select "kg"
select select
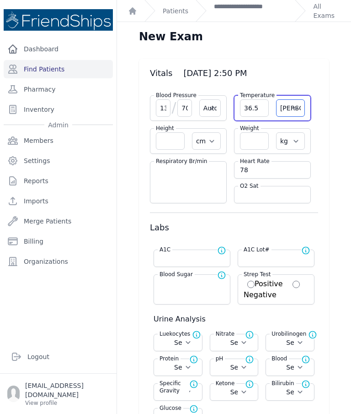
select select
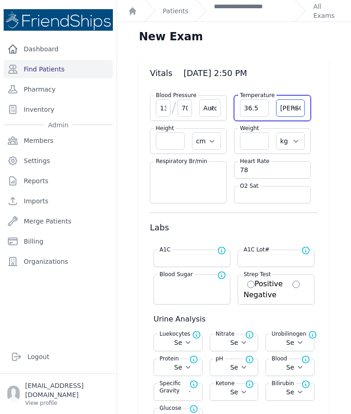
select select
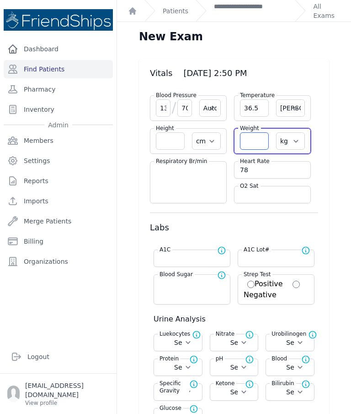
click at [257, 132] on input "number" at bounding box center [254, 140] width 29 height 17
select select "Automatic"
select select "C"
select select "cm"
select select "kg"
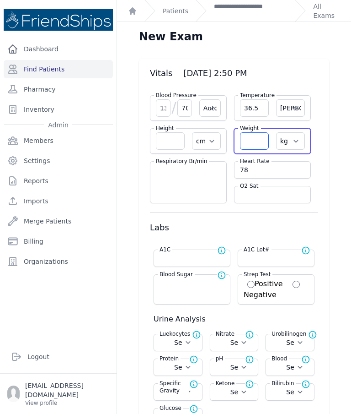
select select
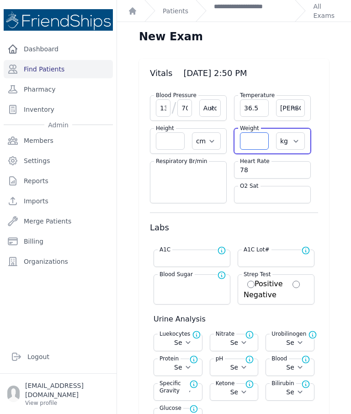
select select
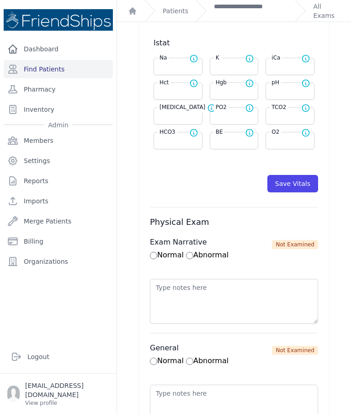
scroll to position [408, 0]
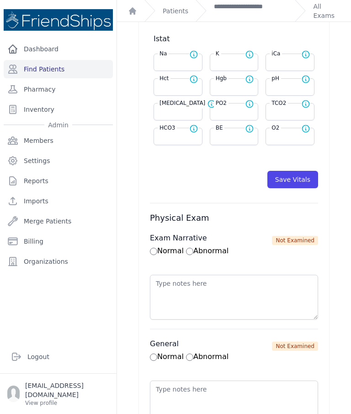
type input "58.4"
click at [304, 171] on button "Save Vitals" at bounding box center [293, 179] width 51 height 17
select select "Automatic"
select select "cm"
select select "kg"
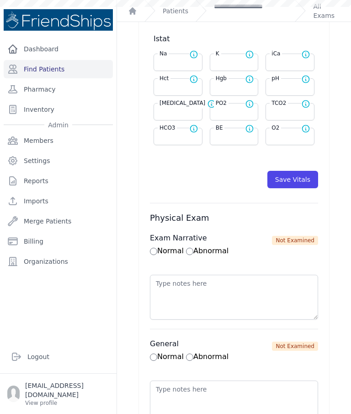
select select
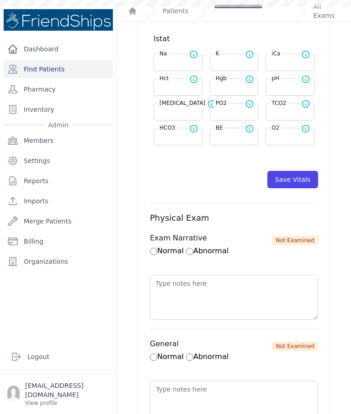
select select
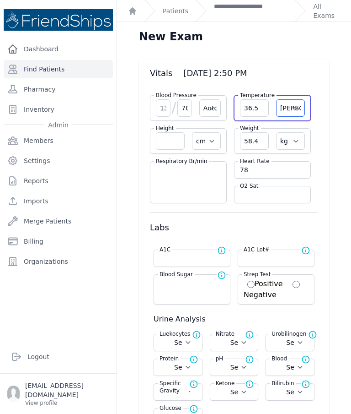
scroll to position [0, 0]
click at [255, 10] on link "**********" at bounding box center [251, 11] width 74 height 18
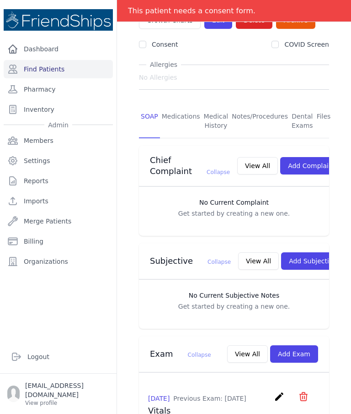
scroll to position [115, 0]
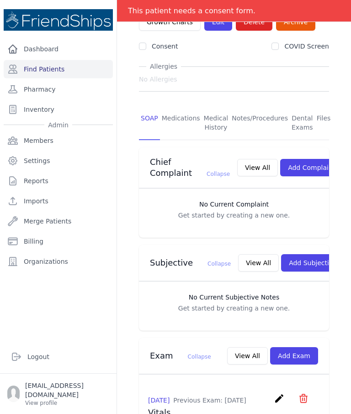
click at [308, 257] on button "Add Subjective" at bounding box center [313, 262] width 64 height 17
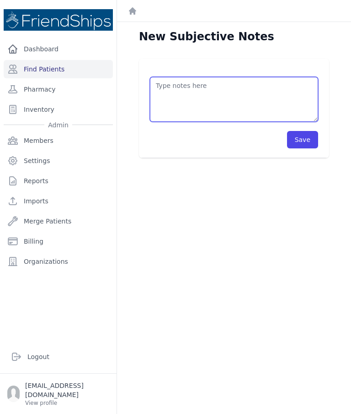
click at [222, 100] on textarea at bounding box center [234, 99] width 168 height 45
click at [163, 87] on textarea "Pt current med: [MEDICAL_DATA] 665 mg x 1 tb qd as needed." at bounding box center [234, 99] width 168 height 45
click at [161, 84] on textarea "Pt current med: [MEDICAL_DATA] 665 mg x 1 tb qd as needed." at bounding box center [234, 99] width 168 height 45
type textarea "Pt’s current med: [MEDICAL_DATA] 665 mg x 1 tb qd as needed."
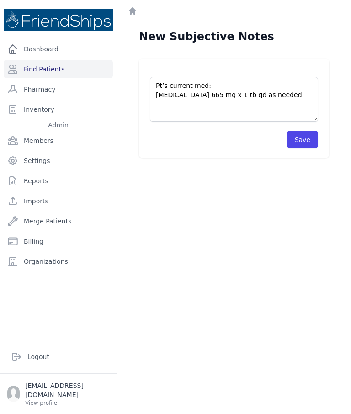
click at [309, 144] on button "Save" at bounding box center [302, 139] width 31 height 17
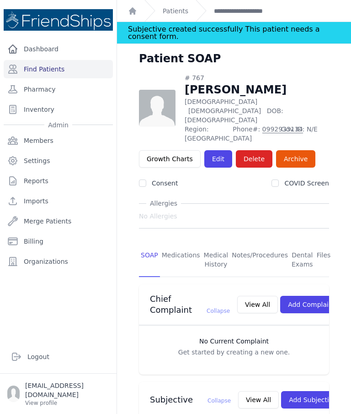
click at [56, 67] on link "Find Patients" at bounding box center [58, 69] width 109 height 18
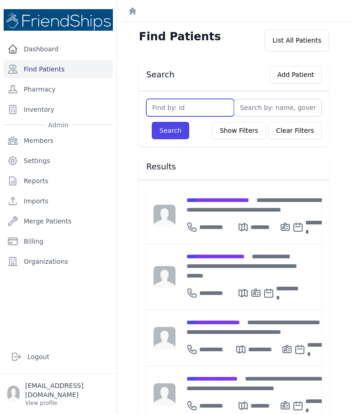
click at [212, 112] on input "text" at bounding box center [190, 107] width 88 height 17
type input "20"
click at [173, 139] on button "Search" at bounding box center [171, 130] width 38 height 17
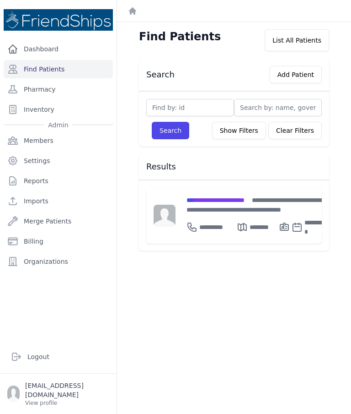
click at [245, 197] on span "**********" at bounding box center [216, 200] width 58 height 6
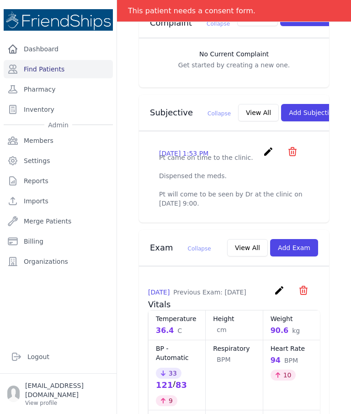
scroll to position [280, 0]
click at [296, 103] on button "Add Subjective" at bounding box center [313, 111] width 64 height 17
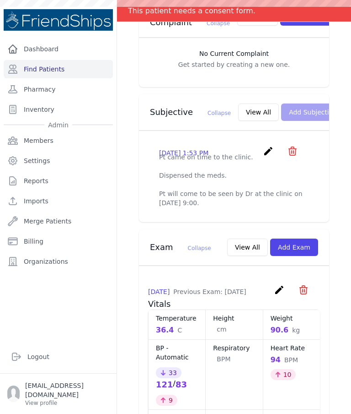
scroll to position [0, 0]
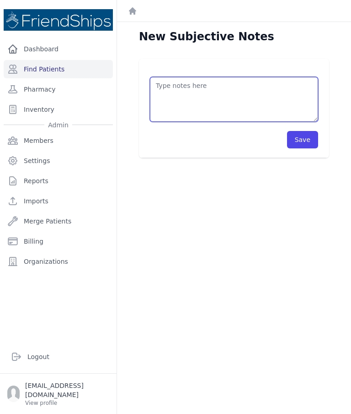
click at [236, 81] on textarea at bounding box center [234, 99] width 168 height 45
click at [227, 92] on textarea "Meds provided: - [MEDICAL_DATA] 100" at bounding box center [234, 99] width 168 height 45
click at [253, 93] on textarea "Meds provided: - [MEDICAL_DATA] 100 0.1 mg/ put" at bounding box center [234, 99] width 168 height 45
click at [189, 106] on textarea "Meds provided: - [MEDICAL_DATA] 100 0.1 mg/ puf" at bounding box center [234, 99] width 168 height 45
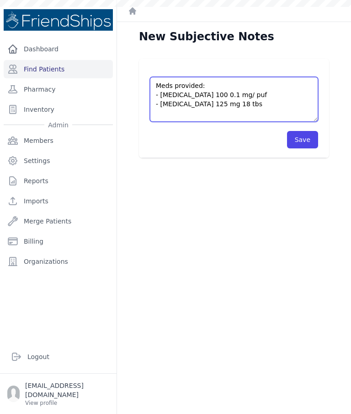
click at [257, 92] on textarea "Meds provided: - [MEDICAL_DATA] 100 0.1 mg/ puf - [MEDICAL_DATA] 125 mg 18 tbs" at bounding box center [234, 99] width 168 height 45
click at [254, 96] on textarea "Meds provided: - [MEDICAL_DATA] 100 0.1 mg/ puff - [MEDICAL_DATA] 125 mg 18 tbs" at bounding box center [234, 99] width 168 height 45
type textarea "Meds provided: - [MEDICAL_DATA] 100 0.1 mg/ puff - [MEDICAL_DATA] 125 mg 18 tbs"
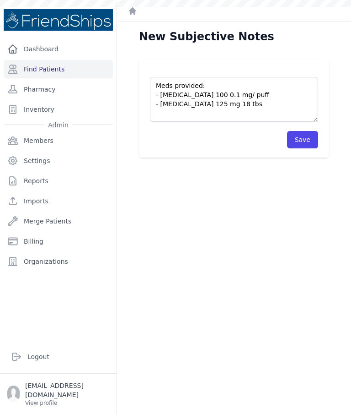
click at [297, 139] on button "Save" at bounding box center [302, 139] width 31 height 17
click at [309, 143] on button "Save" at bounding box center [302, 139] width 31 height 17
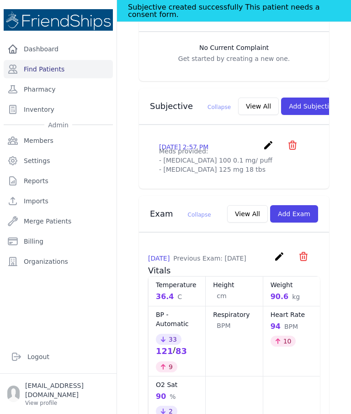
scroll to position [308, 0]
click at [238, 98] on button "View All" at bounding box center [258, 106] width 41 height 17
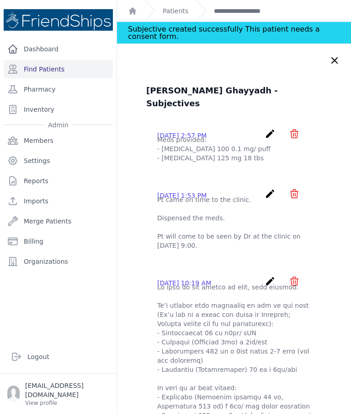
scroll to position [0, 0]
click at [270, 128] on icon "create" at bounding box center [270, 133] width 11 height 11
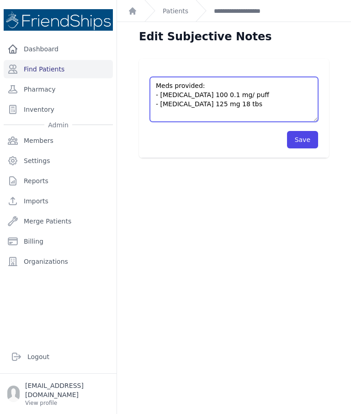
click at [245, 94] on textarea "Meds provided: - [MEDICAL_DATA] 100 0.1 mg/ puff - [MEDICAL_DATA] 125 mg 18 tbs" at bounding box center [234, 99] width 168 height 45
type textarea "Meds provided: - [MEDICAL_DATA] 100 mcg - [MEDICAL_DATA] 125 mg 18 tbs"
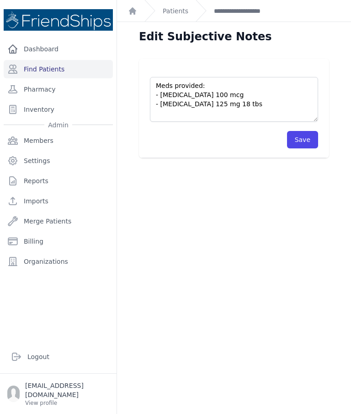
click at [312, 137] on button "Save" at bounding box center [302, 139] width 31 height 17
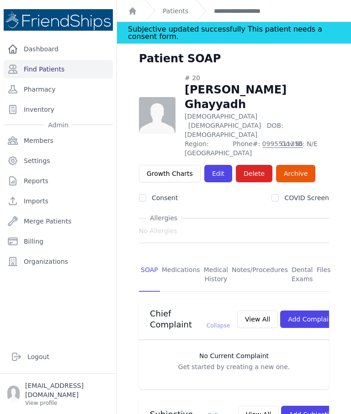
click at [175, 22] on div "Subjective updated successfully This patient needs a consent form." at bounding box center [234, 33] width 212 height 22
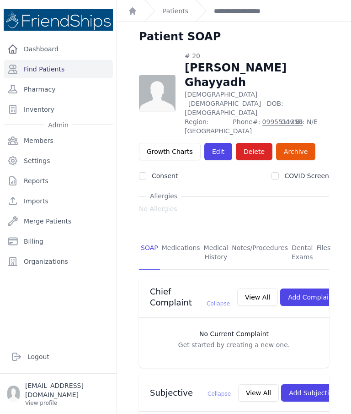
click at [172, 13] on link "Patients" at bounding box center [176, 10] width 26 height 9
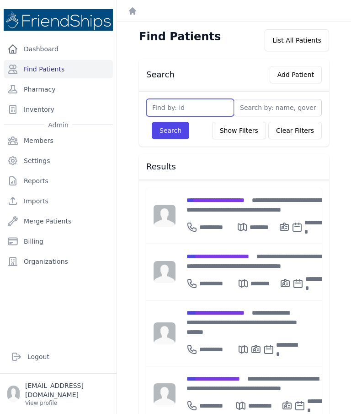
click at [191, 103] on input "text" at bounding box center [190, 107] width 88 height 17
type input "212"
click at [185, 133] on button "Search" at bounding box center [171, 130] width 38 height 17
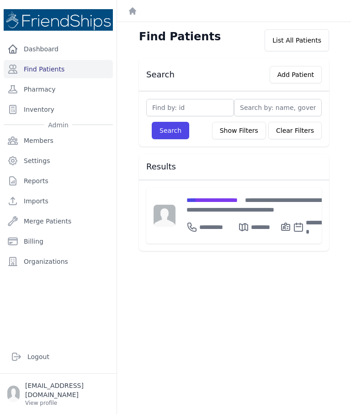
click at [237, 197] on span "**********" at bounding box center [212, 200] width 51 height 6
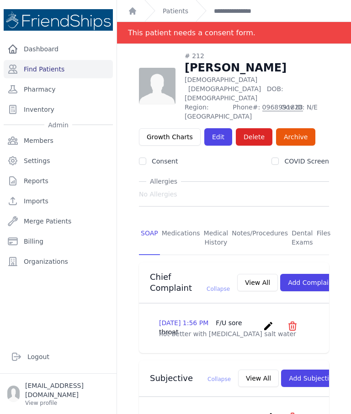
click at [178, 14] on link "Patients" at bounding box center [176, 10] width 26 height 9
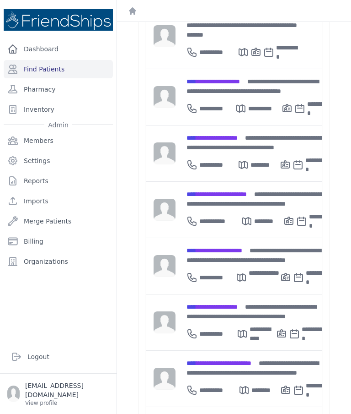
scroll to position [296, 0]
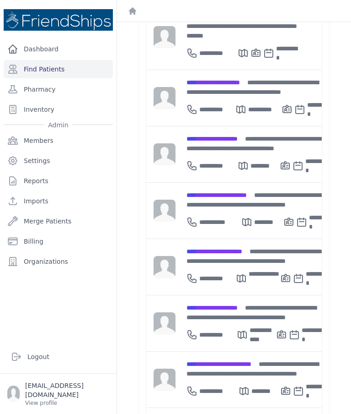
click at [243, 359] on div "**********" at bounding box center [257, 368] width 141 height 19
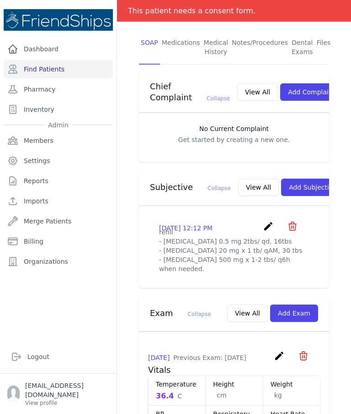
scroll to position [191, 0]
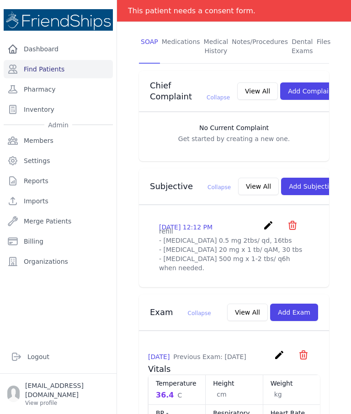
click at [274, 224] on link "create" at bounding box center [269, 228] width 13 height 9
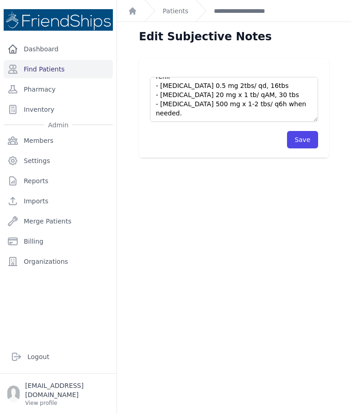
scroll to position [18, 0]
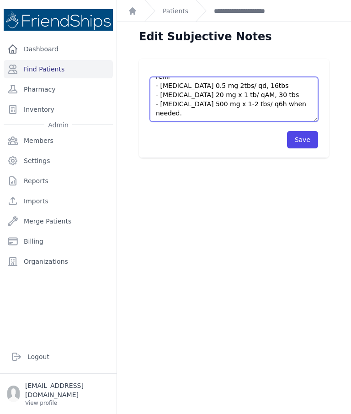
click at [194, 107] on textarea "refill - [MEDICAL_DATA] 0.5 mg 2tbs/ qd, 16tbs - [MEDICAL_DATA] 20 mg x 1 tb/ q…" at bounding box center [234, 99] width 168 height 45
type textarea "refill - [MEDICAL_DATA] 0.5 mg 2tbs/ qd, 16tbs - [MEDICAL_DATA] 20 mg x 1 tb/ q…"
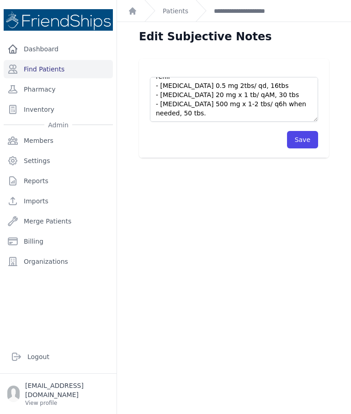
click at [304, 131] on button "Save" at bounding box center [302, 139] width 31 height 17
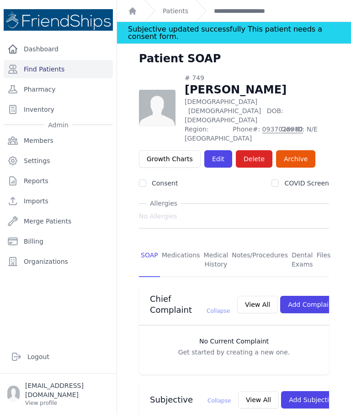
click at [181, 14] on link "Patients" at bounding box center [176, 10] width 26 height 9
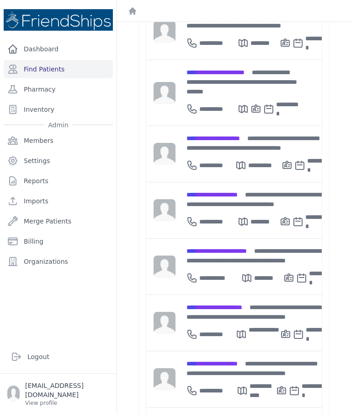
scroll to position [296, 0]
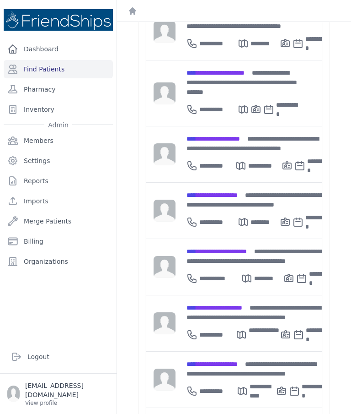
click at [237, 304] on span "**********" at bounding box center [215, 307] width 56 height 6
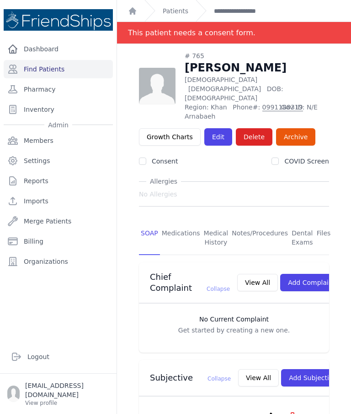
click at [86, 64] on link "Find Patients" at bounding box center [58, 69] width 109 height 18
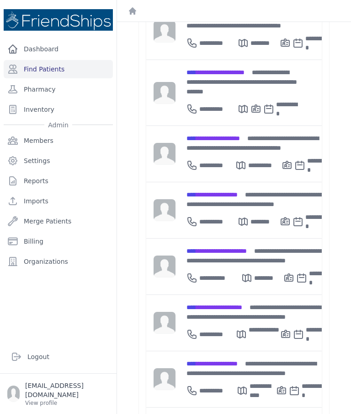
scroll to position [296, 0]
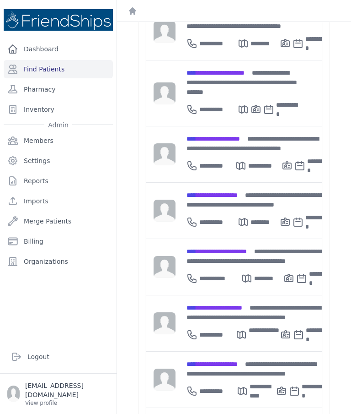
click at [238, 361] on span "**********" at bounding box center [212, 364] width 51 height 6
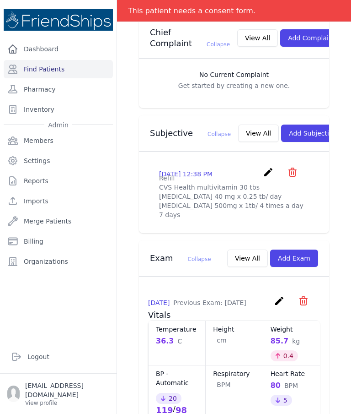
scroll to position [245, 0]
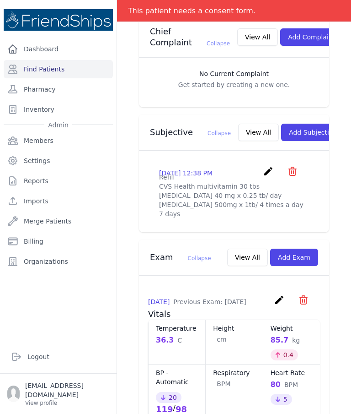
click at [238, 126] on button "View All" at bounding box center [258, 132] width 41 height 17
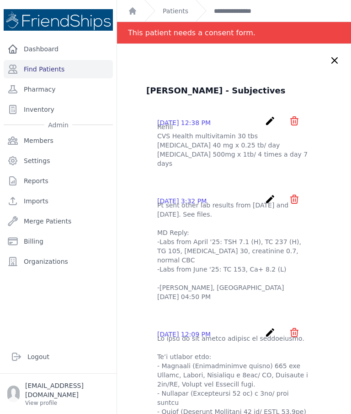
scroll to position [0, 0]
click at [42, 70] on link "Find Patients" at bounding box center [58, 69] width 109 height 18
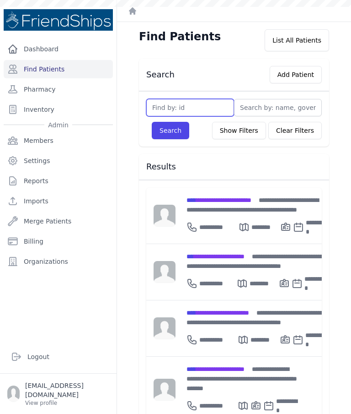
click at [210, 113] on input "text" at bounding box center [190, 107] width 88 height 17
type input "757"
click at [173, 124] on button "Search" at bounding box center [171, 130] width 38 height 17
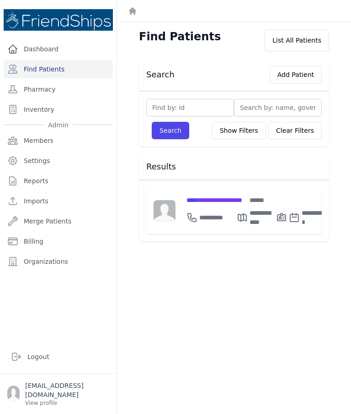
click at [240, 198] on span "**********" at bounding box center [215, 200] width 56 height 6
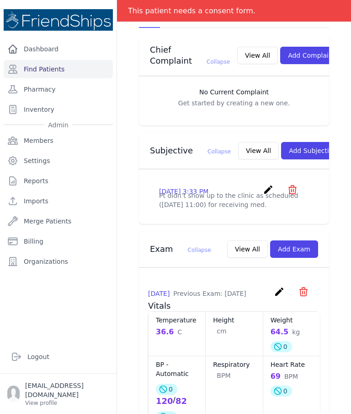
scroll to position [227, 0]
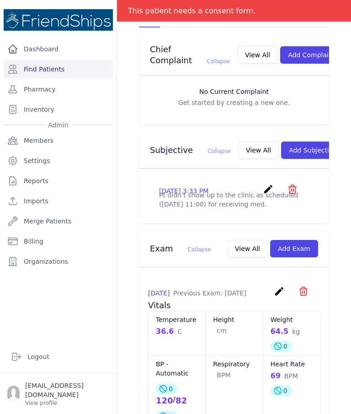
click at [238, 147] on button "View All" at bounding box center [258, 149] width 41 height 17
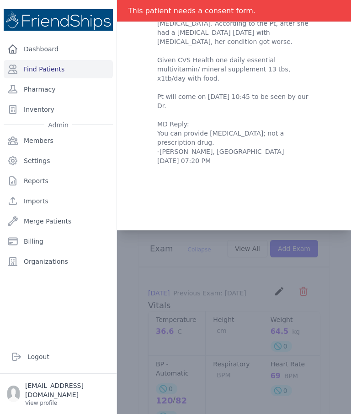
scroll to position [0, 0]
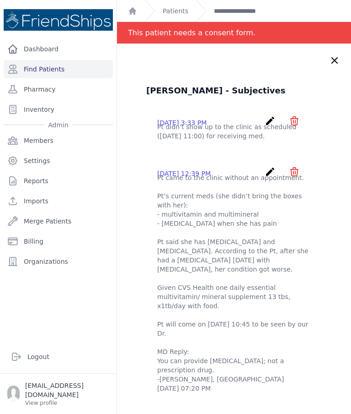
click at [333, 59] on icon at bounding box center [334, 60] width 11 height 11
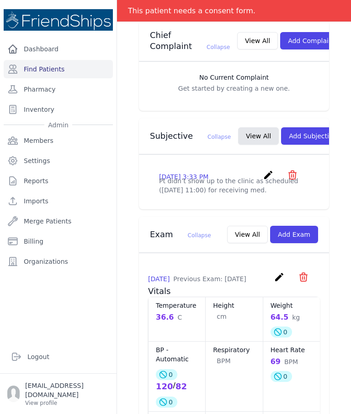
scroll to position [251, 0]
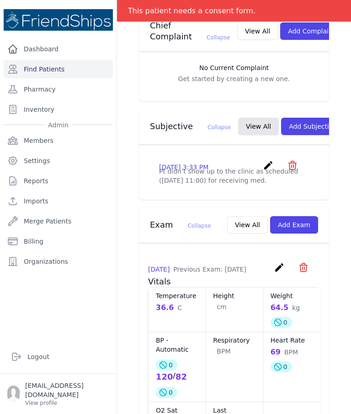
click at [290, 121] on button "Add Subjective" at bounding box center [313, 126] width 64 height 17
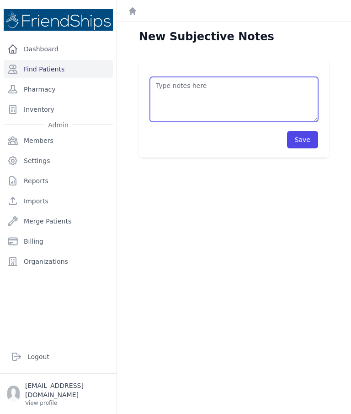
click at [247, 92] on textarea at bounding box center [234, 99] width 168 height 45
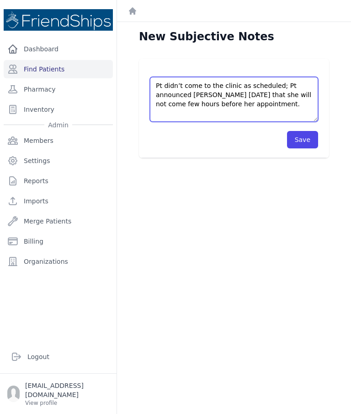
click at [266, 97] on textarea "Pt didn’t come to the clinic as scheduled; Pt announced [PERSON_NAME] [DATE] th…" at bounding box center [234, 99] width 168 height 45
click at [274, 92] on textarea "Pt didn’t come to the clinic as scheduled; Pt announced [PERSON_NAME] [DATE] th…" at bounding box center [234, 99] width 168 height 45
click at [289, 95] on textarea "Pt didn’t come to the clinic as scheduled; Pt announced [PERSON_NAME] [DATE] th…" at bounding box center [234, 99] width 168 height 45
type textarea "Pt didn’t come to the clinic as scheduled; Pt announced [PERSON_NAME] [DATE] th…"
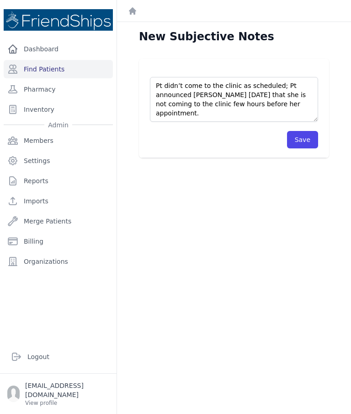
click at [302, 136] on button "Save" at bounding box center [302, 139] width 31 height 17
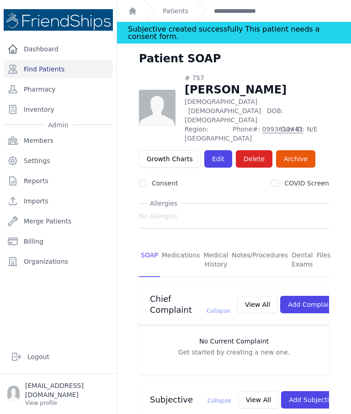
click at [55, 77] on link "Find Patients" at bounding box center [58, 69] width 109 height 18
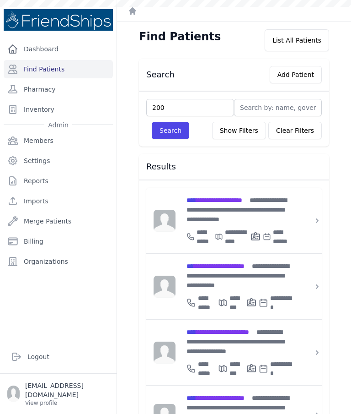
click at [169, 126] on button "Search" at bounding box center [171, 130] width 38 height 17
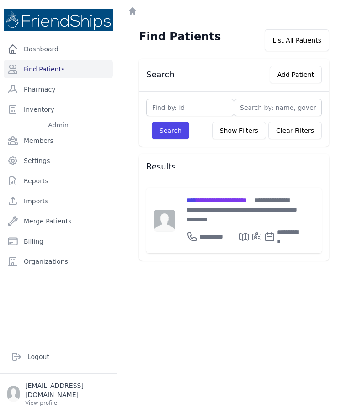
click at [232, 199] on span "**********" at bounding box center [217, 200] width 60 height 6
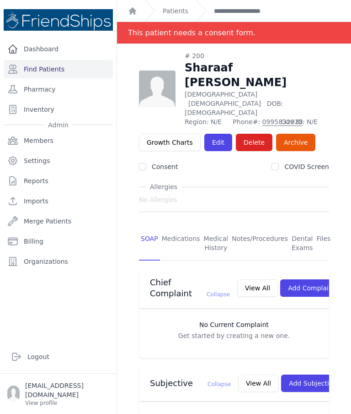
click at [323, 227] on link "Files" at bounding box center [324, 244] width 18 height 34
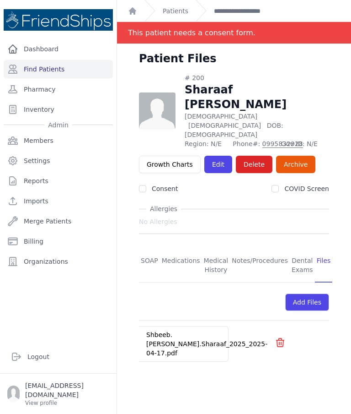
click at [147, 248] on link "SOAP" at bounding box center [149, 265] width 21 height 34
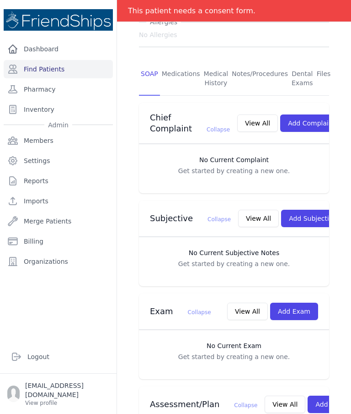
scroll to position [197, 0]
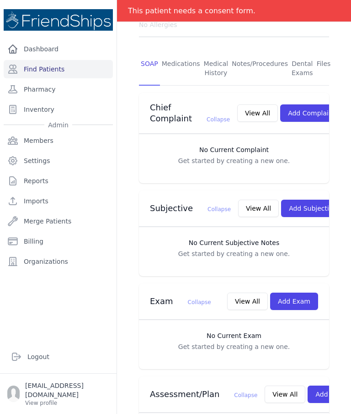
click at [300, 200] on button "Add Subjective" at bounding box center [313, 208] width 64 height 17
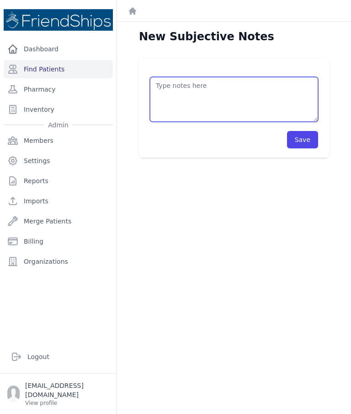
click at [237, 90] on textarea at bounding box center [234, 99] width 168 height 45
type textarea "Pt didn’t come to the clinic [DATE] as scheduled."
click at [311, 138] on button "Save" at bounding box center [302, 139] width 31 height 17
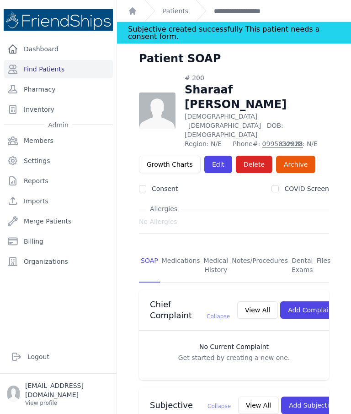
click at [48, 72] on link "Find Patients" at bounding box center [58, 69] width 109 height 18
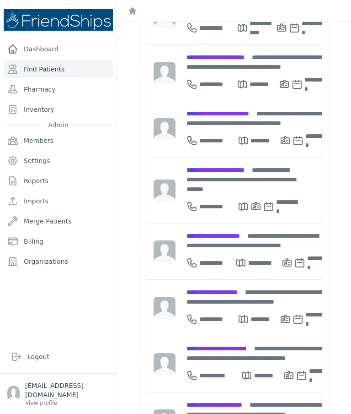
scroll to position [278, 0]
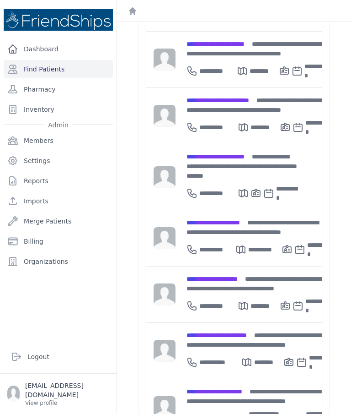
click at [236, 332] on span "**********" at bounding box center [217, 335] width 60 height 6
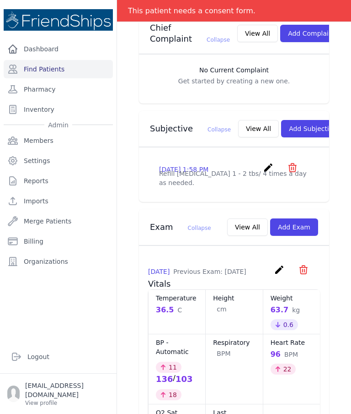
click at [264, 162] on icon "create" at bounding box center [268, 167] width 11 height 11
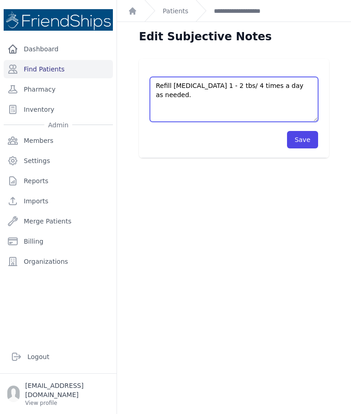
click at [217, 110] on textarea "Refill Paracetamol 1 - 2 tbs/ 4 times a day as needed." at bounding box center [234, 99] width 168 height 45
type textarea "Refill Paracetamol 1 - 2 tbs/ 4 times a day as needed. Next appointment on Sept…"
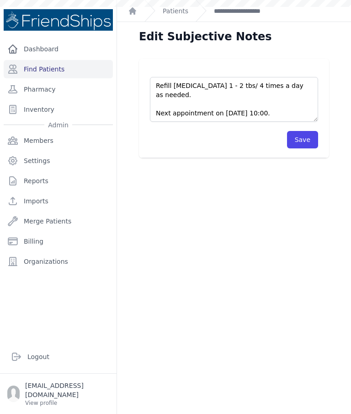
click at [307, 139] on button "Save" at bounding box center [302, 139] width 31 height 17
click at [309, 139] on button "Save" at bounding box center [302, 139] width 31 height 17
click at [63, 80] on link "Pharmacy" at bounding box center [58, 89] width 109 height 18
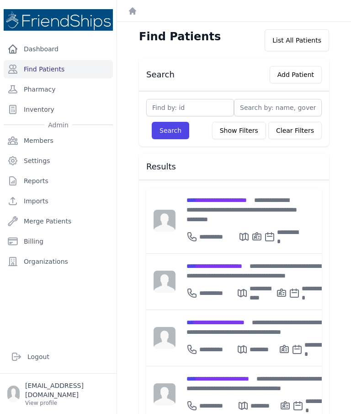
click at [298, 74] on button "Add Patient" at bounding box center [296, 74] width 52 height 17
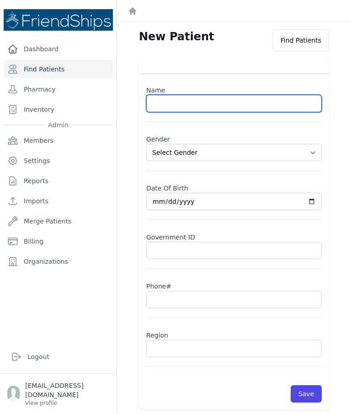
click at [190, 105] on input "text" at bounding box center [234, 103] width 176 height 17
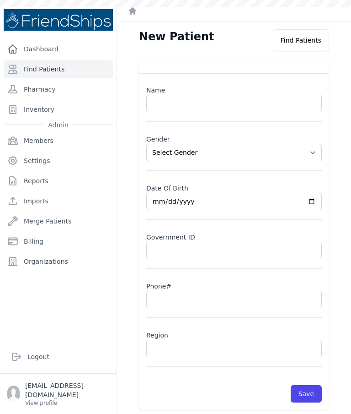
click at [208, 102] on input "text" at bounding box center [234, 103] width 176 height 17
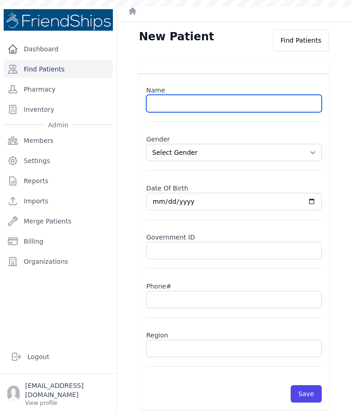
paste input "[PERSON_NAME] [PERSON_NAME]"
type input "[PERSON_NAME] [PERSON_NAME]"
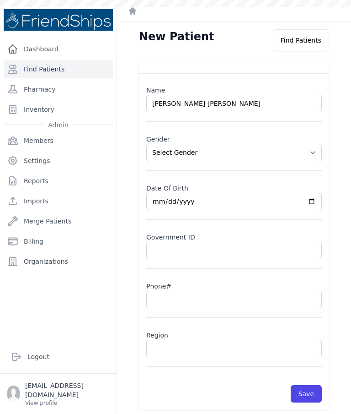
click at [313, 150] on select "Select Gender [DEMOGRAPHIC_DATA] [DEMOGRAPHIC_DATA]" at bounding box center [234, 152] width 176 height 17
select select "[DEMOGRAPHIC_DATA]"
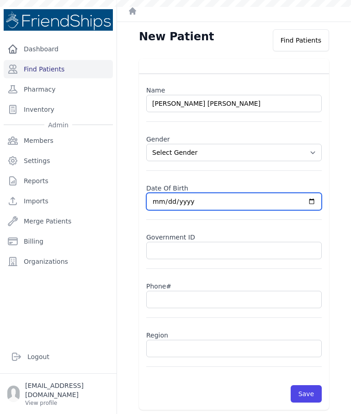
click at [181, 203] on input "date" at bounding box center [234, 201] width 176 height 17
click at [251, 202] on input "[DATE]" at bounding box center [234, 201] width 176 height 17
type input "[DATE]"
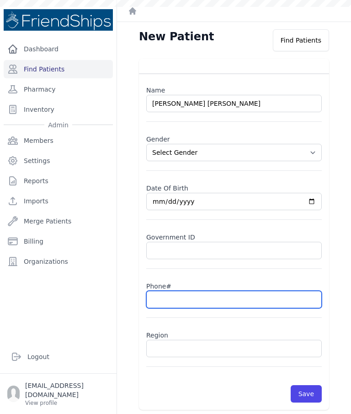
click at [184, 304] on input "text" at bounding box center [234, 299] width 176 height 17
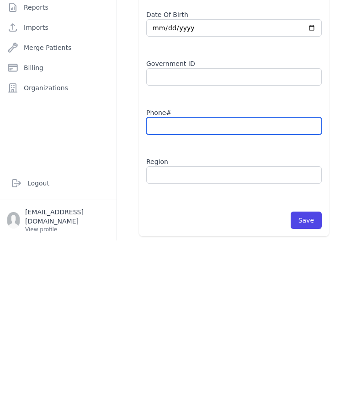
scroll to position [37, 0]
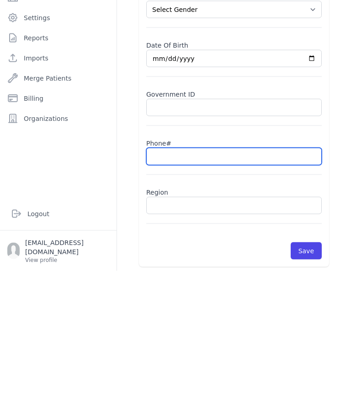
paste input "0993142949"
type input "0993142949"
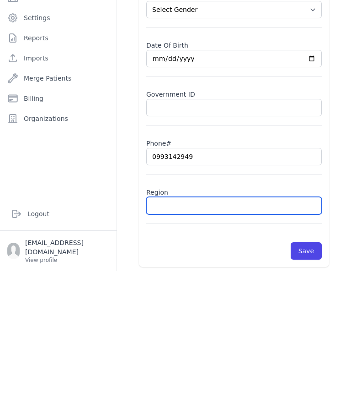
click at [193, 340] on input "text" at bounding box center [234, 348] width 176 height 17
type input "[PERSON_NAME]"
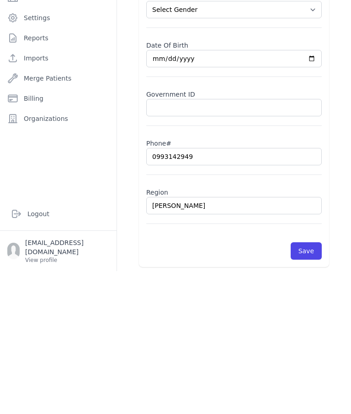
click at [313, 385] on button "Save" at bounding box center [306, 393] width 31 height 17
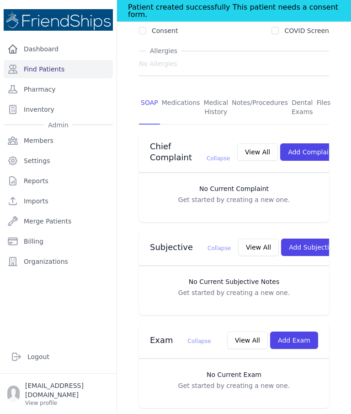
scroll to position [146, 0]
click at [295, 331] on button "Add Exam" at bounding box center [294, 339] width 48 height 17
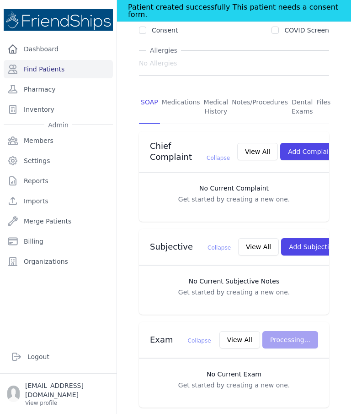
scroll to position [0, 0]
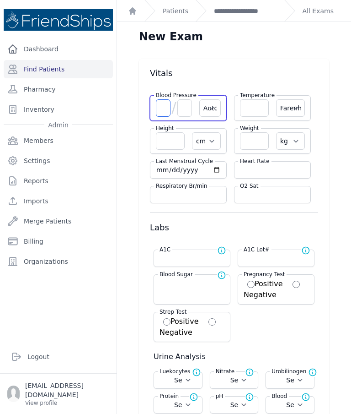
click at [163, 99] on input "number" at bounding box center [163, 107] width 15 height 17
type input "114"
click at [191, 99] on input "number" at bounding box center [185, 107] width 15 height 17
type input "76"
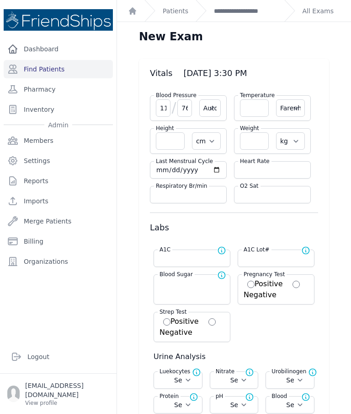
select select "Automatic"
select select "F"
select select "cm"
select select "kg"
select select
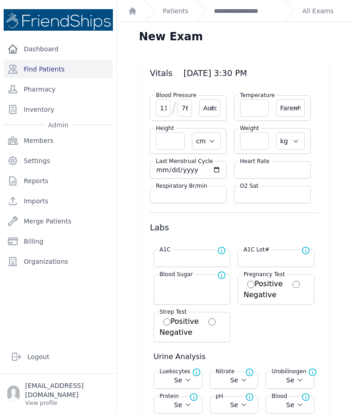
select select
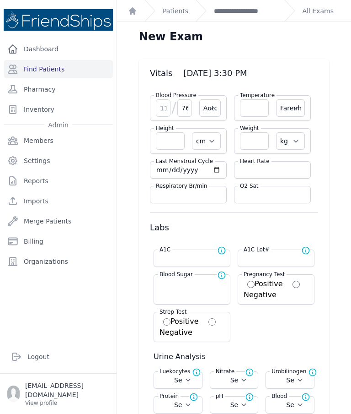
select select
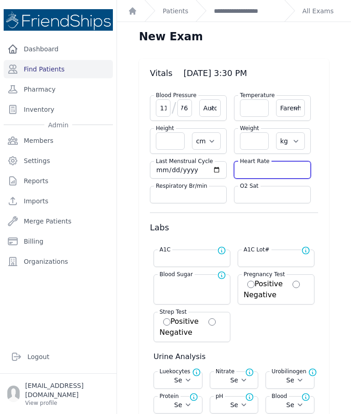
click at [262, 165] on input "number" at bounding box center [272, 169] width 65 height 9
type input "91"
click at [254, 99] on input "number" at bounding box center [254, 107] width 29 height 17
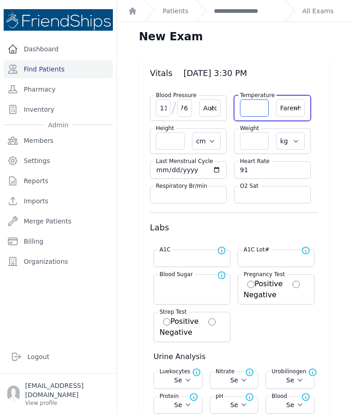
select select "Automatic"
select select "F"
select select "cm"
select select "kg"
select select
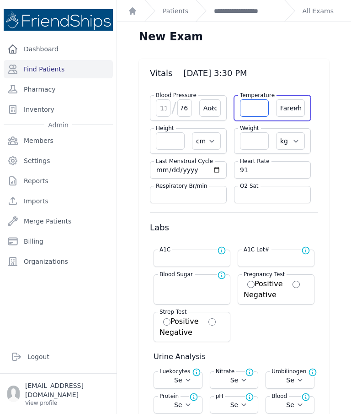
select select
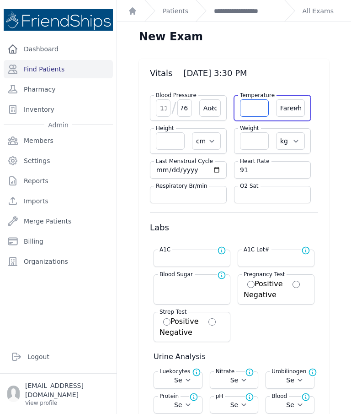
select select
type input "36.6"
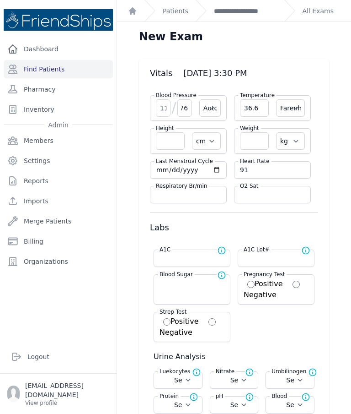
click at [296, 99] on select "Farenheit Celcius" at bounding box center [290, 107] width 29 height 17
select select "C"
select select "Automatic"
select select "cm"
select select "kg"
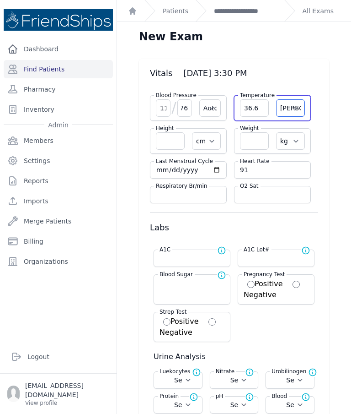
type input "91"
select select
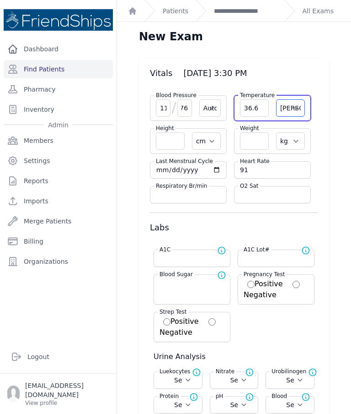
select select
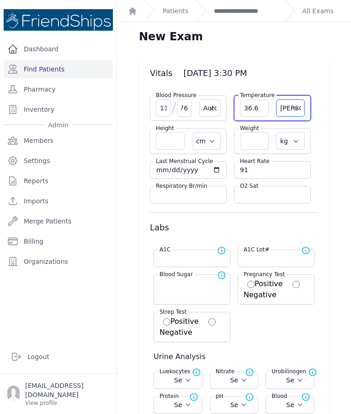
select select
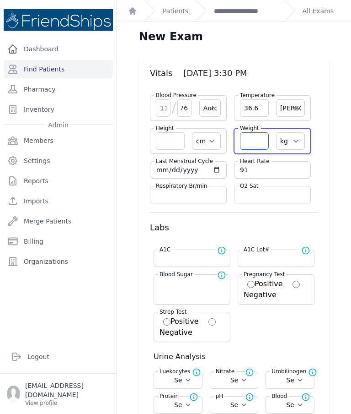
click at [254, 132] on input "number" at bounding box center [254, 140] width 29 height 17
type input "81"
select select "Automatic"
type input "36.6"
select select "cm"
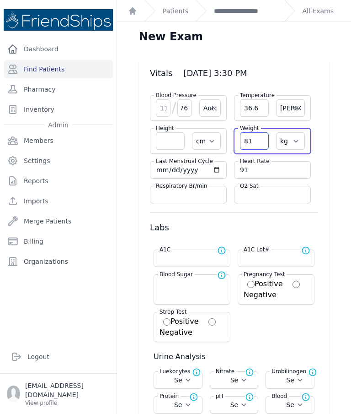
select select "kg"
select select
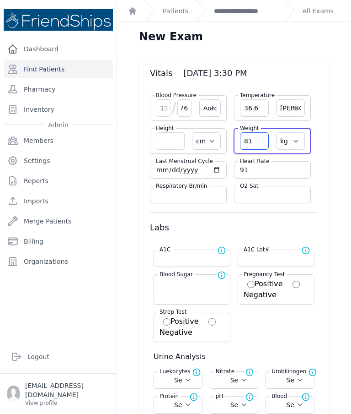
select select
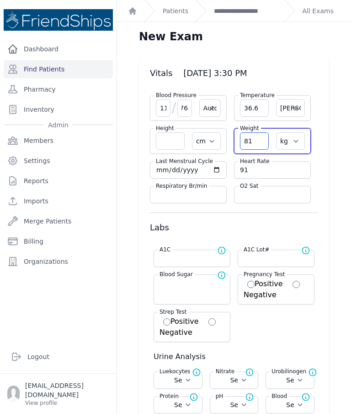
select select
type input "81.9"
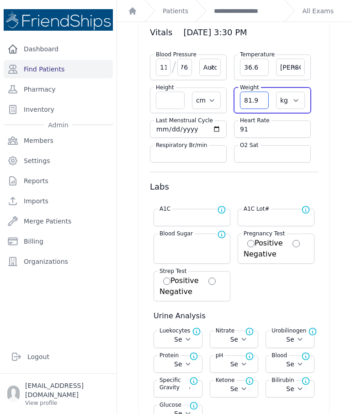
select select "Automatic"
select select "C"
select select "cm"
select select "kg"
select select
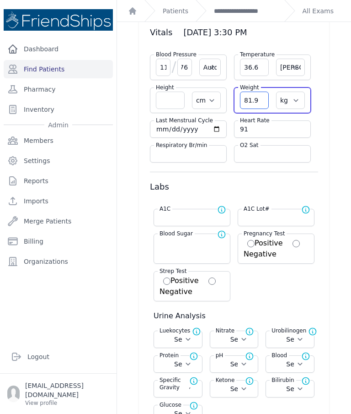
select select
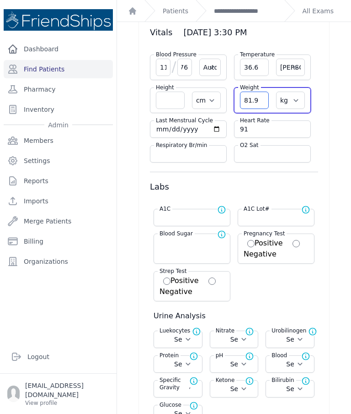
select select
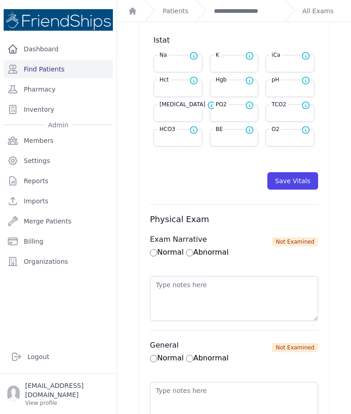
scroll to position [437, 0]
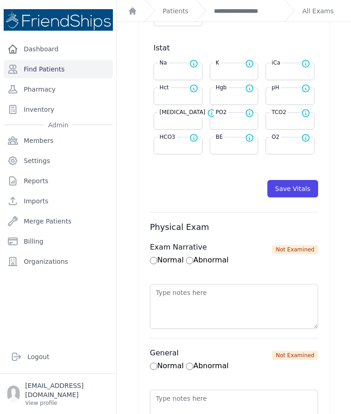
type input "81.9"
click at [304, 180] on button "Save Vitals" at bounding box center [293, 188] width 51 height 17
select select "Automatic"
select select "cm"
select select "kg"
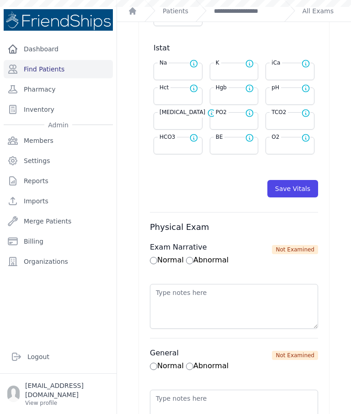
select select
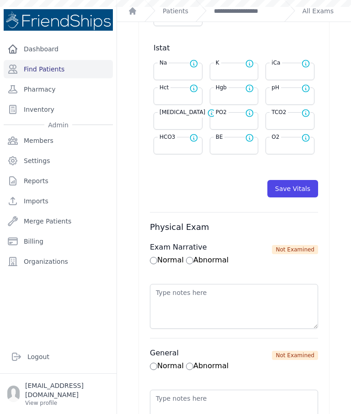
select select
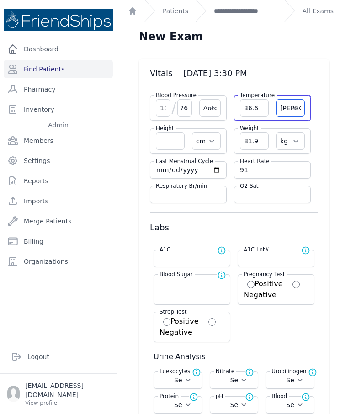
scroll to position [0, 0]
click at [263, 11] on link "**********" at bounding box center [245, 10] width 63 height 9
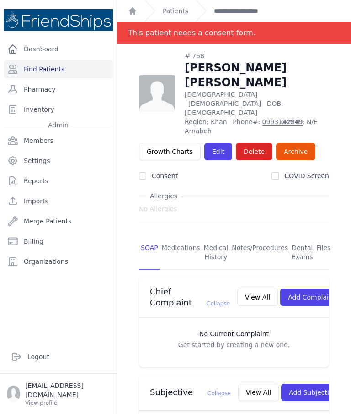
click at [74, 72] on link "Find Patients" at bounding box center [58, 69] width 109 height 18
